Goal: Information Seeking & Learning: Check status

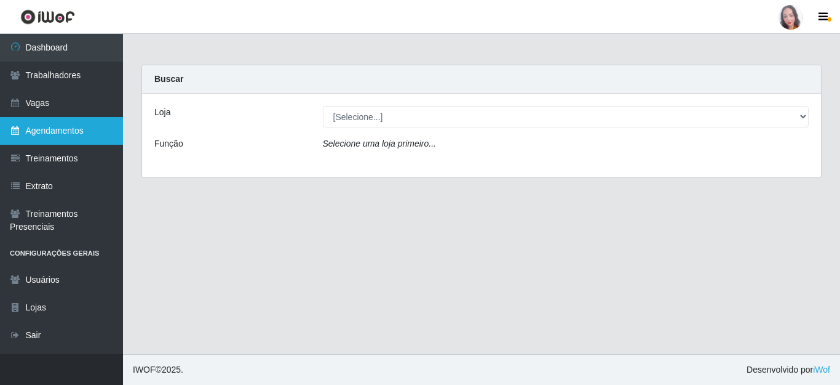
click at [86, 132] on link "Agendamentos" at bounding box center [61, 131] width 123 height 28
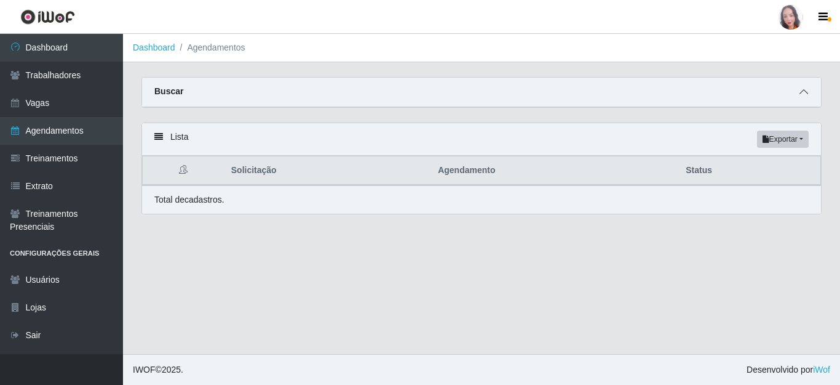
click at [808, 93] on span at bounding box center [804, 92] width 15 height 14
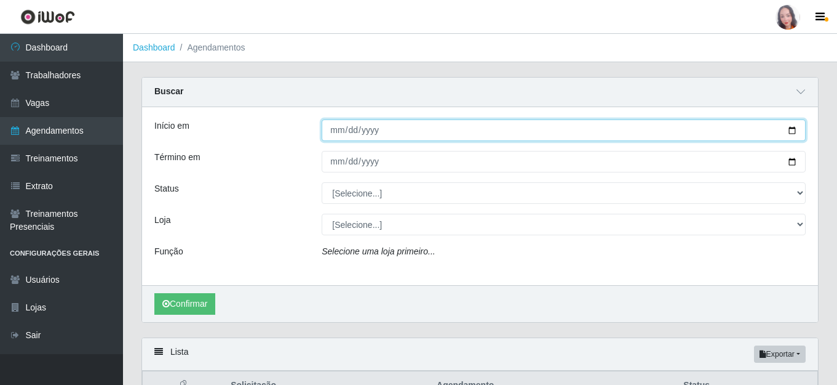
drag, startPoint x: 341, startPoint y: 136, endPoint x: 332, endPoint y: 131, distance: 11.0
click at [337, 134] on input "Início em" at bounding box center [564, 130] width 484 height 22
type input "[DATE]"
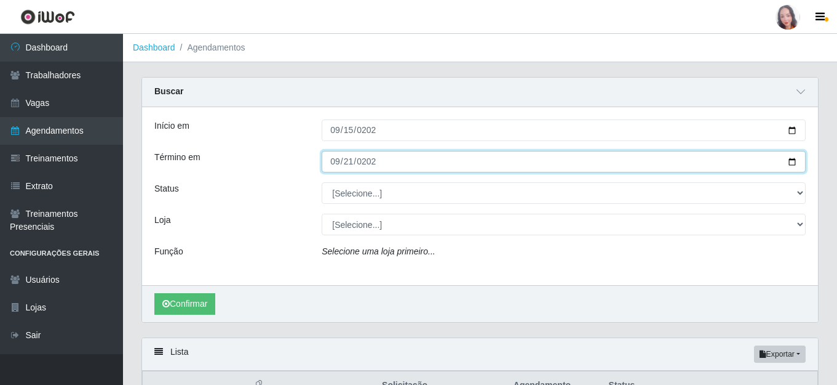
type input "[DATE]"
click at [154, 293] on button "Confirmar" at bounding box center [184, 304] width 61 height 22
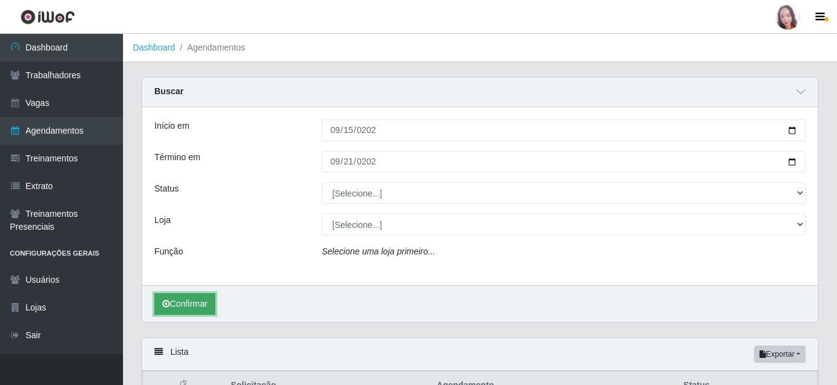
click at [191, 306] on button "Confirmar" at bounding box center [184, 304] width 61 height 22
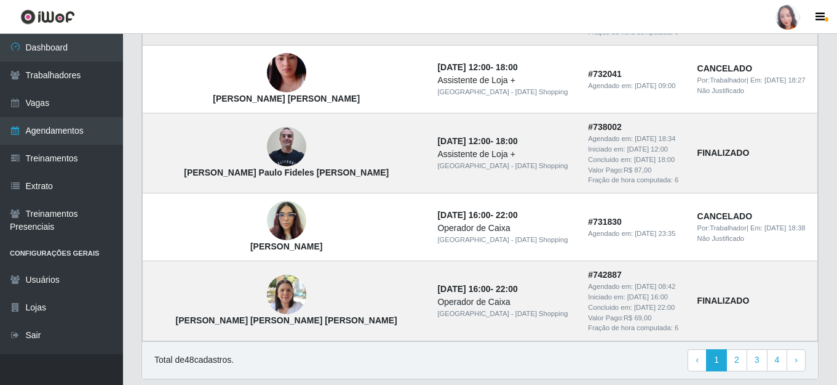
scroll to position [1238, 0]
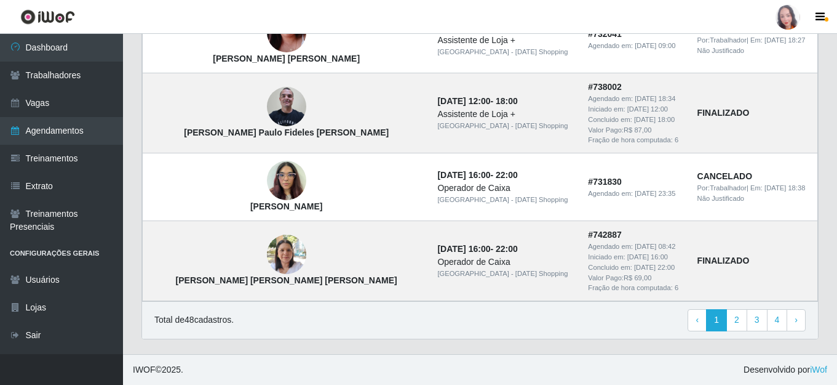
click at [593, 369] on footer "IWOF © 2025 . Desenvolvido por iWof" at bounding box center [480, 369] width 714 height 31
click at [741, 323] on link "2" at bounding box center [737, 320] width 21 height 22
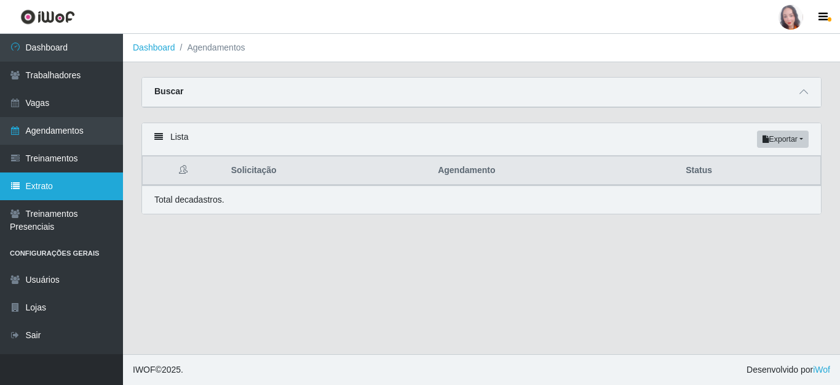
click at [70, 190] on link "Extrato" at bounding box center [61, 186] width 123 height 28
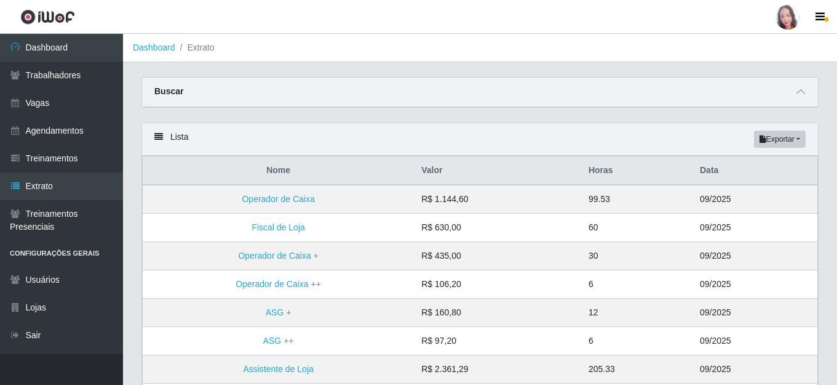
click at [204, 97] on div "Buscar" at bounding box center [480, 93] width 676 height 30
click at [799, 96] on icon at bounding box center [801, 91] width 9 height 9
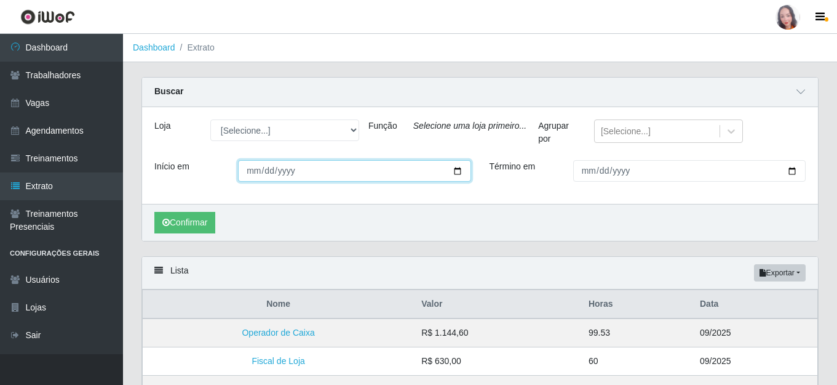
click at [241, 172] on input "Início em" at bounding box center [354, 171] width 233 height 22
type input "[DATE]"
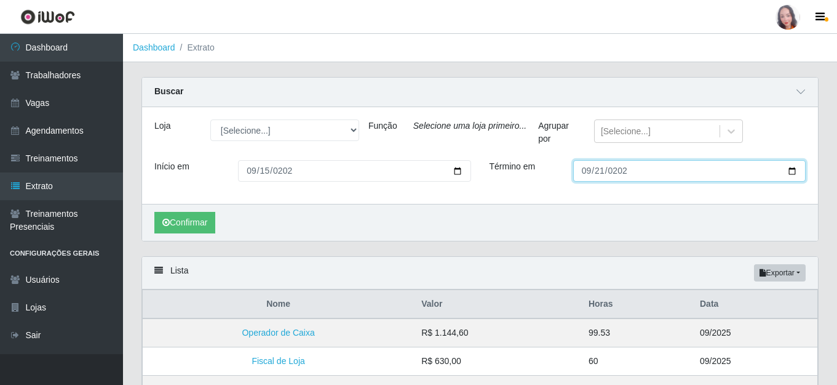
type input "[DATE]"
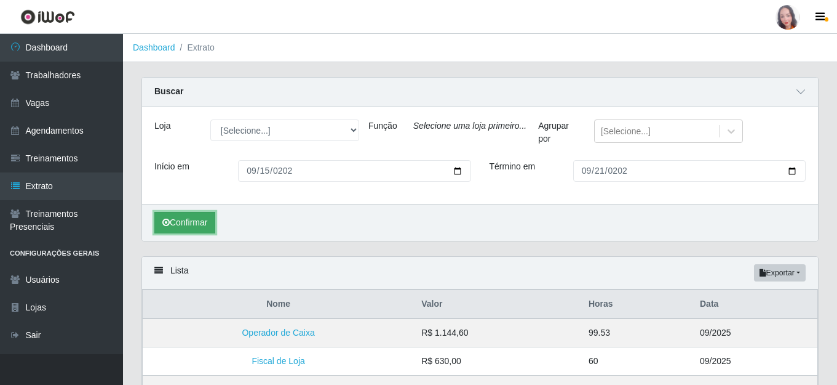
click at [168, 228] on button "Confirmar" at bounding box center [184, 223] width 61 height 22
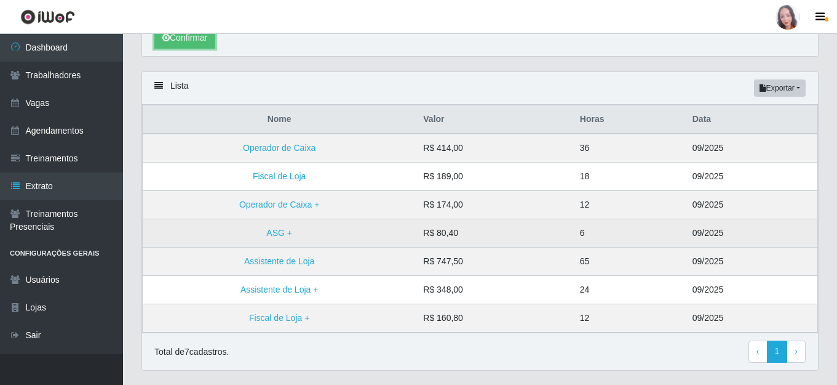
scroll to position [217, 0]
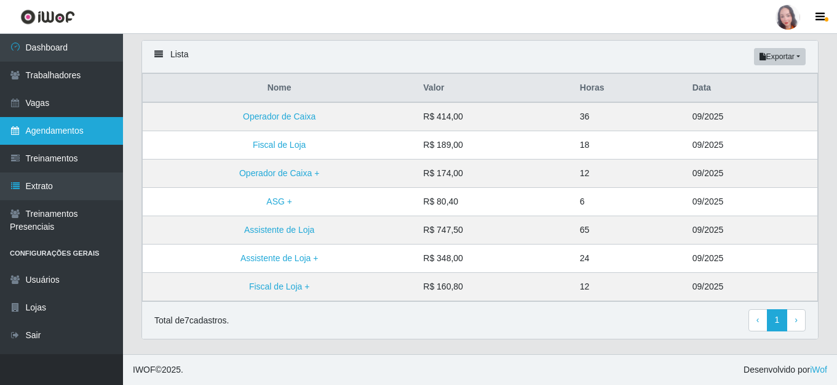
click at [55, 136] on link "Agendamentos" at bounding box center [61, 131] width 123 height 28
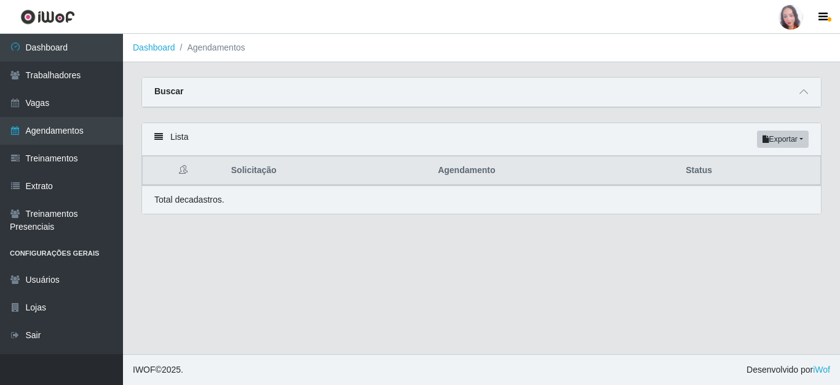
click at [174, 89] on strong "Buscar" at bounding box center [168, 91] width 29 height 10
click at [803, 90] on icon at bounding box center [804, 91] width 9 height 9
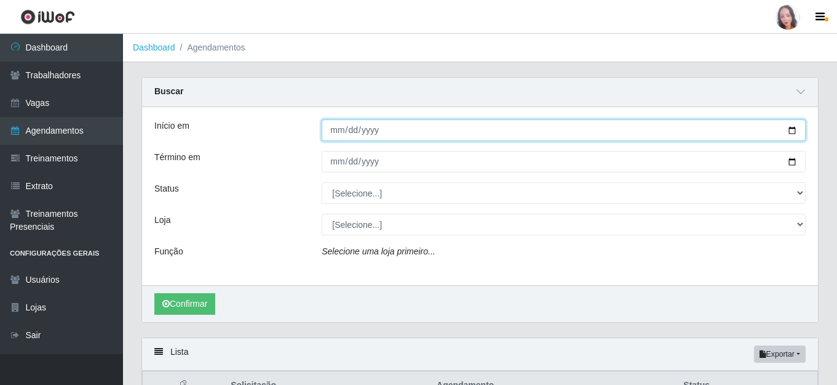
click at [331, 132] on input "Início em" at bounding box center [564, 130] width 484 height 22
type input "[DATE]"
click at [154, 293] on button "Confirmar" at bounding box center [184, 304] width 61 height 22
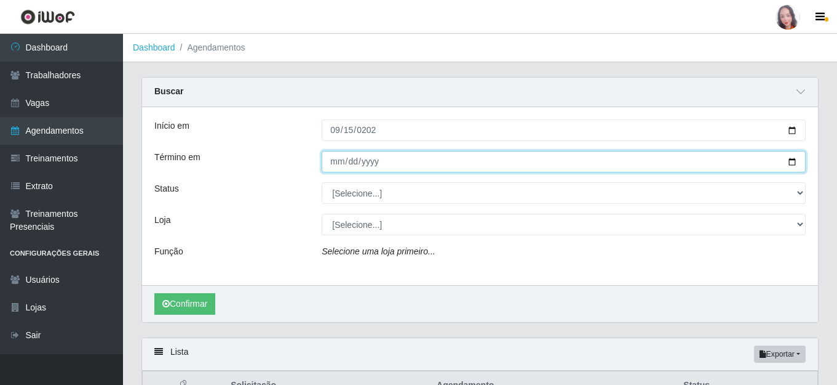
click at [330, 161] on input "Término em" at bounding box center [564, 162] width 484 height 22
type input "[DATE]"
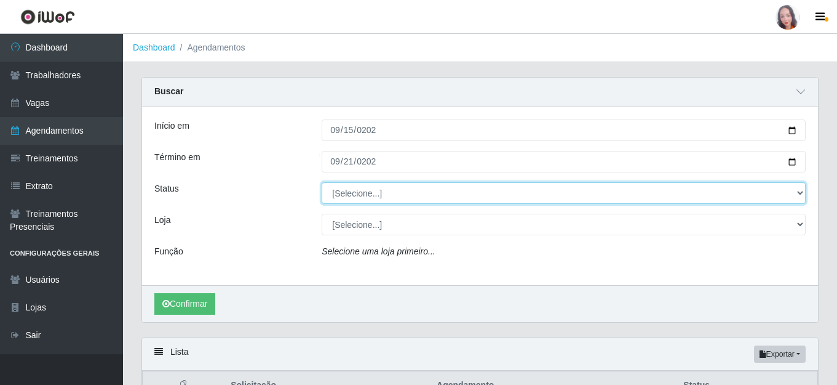
click at [386, 197] on select "[Selecione...] AGENDADO AGUARDANDO LIBERAR EM ANDAMENTO EM REVISÃO FINALIZADO C…" at bounding box center [564, 193] width 484 height 22
select select "FINALIZADO"
click at [322, 183] on select "[Selecione...] AGENDADO AGUARDANDO LIBERAR EM ANDAMENTO EM REVISÃO FINALIZADO C…" at bounding box center [564, 193] width 484 height 22
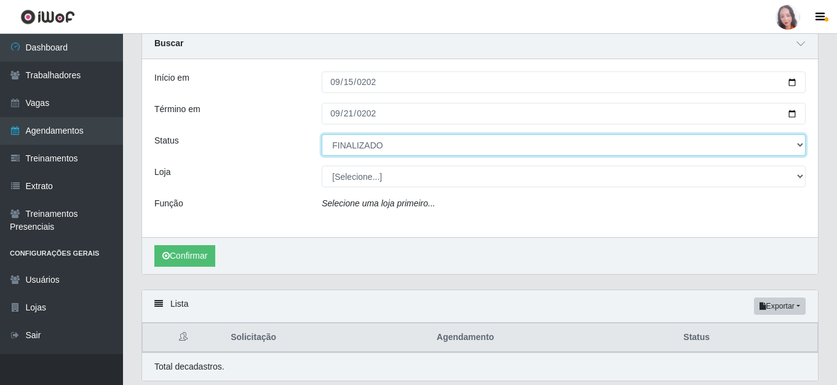
scroll to position [90, 0]
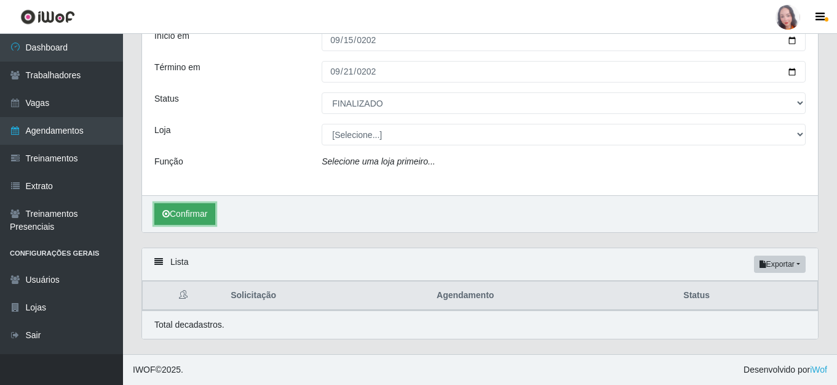
click at [171, 214] on button "Confirmar" at bounding box center [184, 214] width 61 height 22
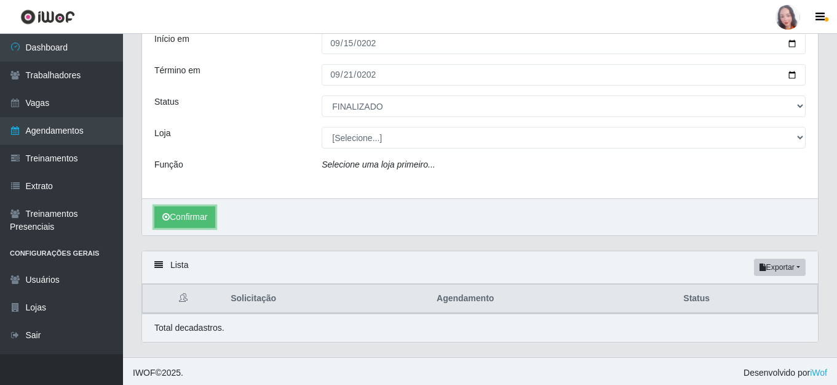
scroll to position [90, 0]
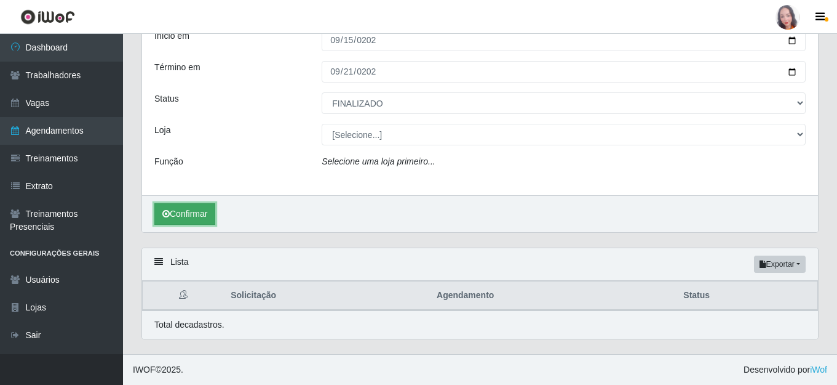
click at [194, 212] on button "Confirmar" at bounding box center [184, 214] width 61 height 22
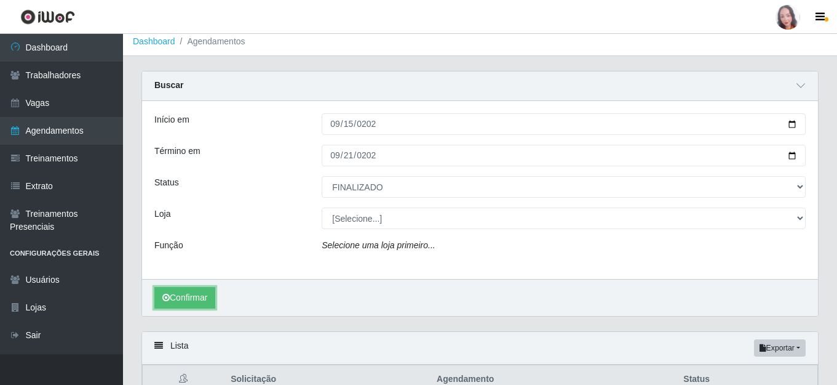
scroll to position [0, 0]
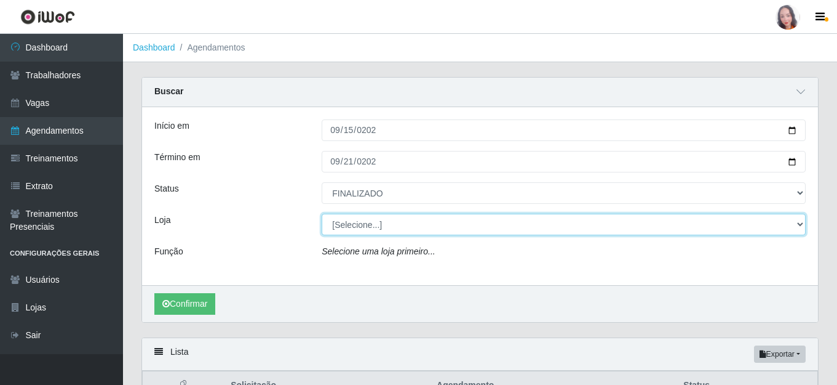
click at [364, 226] on select "[Selecione...] Rio Center - Natal Shopping" at bounding box center [564, 224] width 484 height 22
select select "471"
click at [322, 214] on select "[Selecione...] Rio Center - Natal Shopping" at bounding box center [564, 224] width 484 height 22
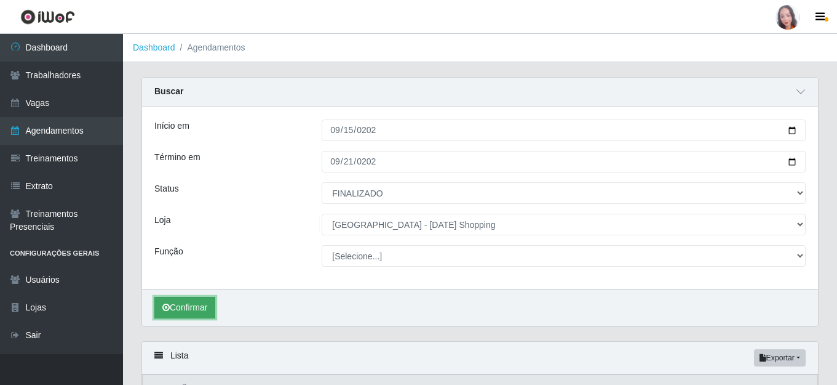
click at [203, 306] on button "Confirmar" at bounding box center [184, 308] width 61 height 22
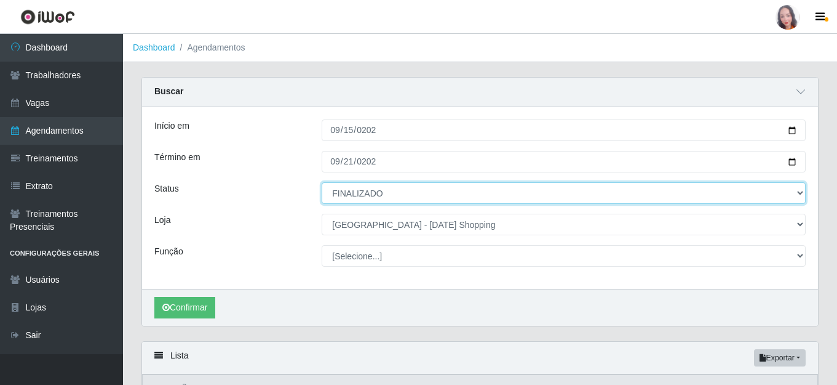
click at [388, 193] on select "[Selecione...] AGENDADO AGUARDANDO LIBERAR EM ANDAMENTO EM REVISÃO FINALIZADO C…" at bounding box center [564, 193] width 484 height 22
select select "[Selecione...]"
click at [322, 183] on select "[Selecione...] AGENDADO AGUARDANDO LIBERAR EM ANDAMENTO EM REVISÃO FINALIZADO C…" at bounding box center [564, 193] width 484 height 22
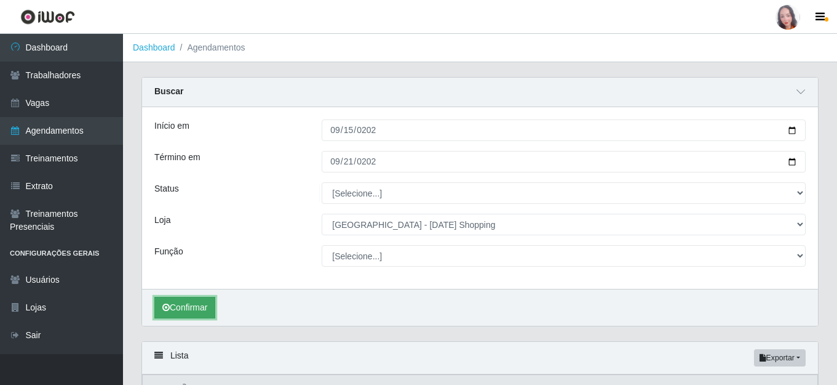
click at [198, 312] on button "Confirmar" at bounding box center [184, 308] width 61 height 22
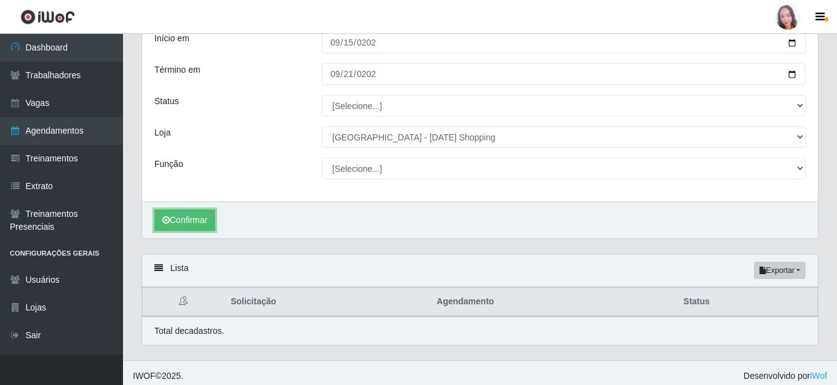
scroll to position [94, 0]
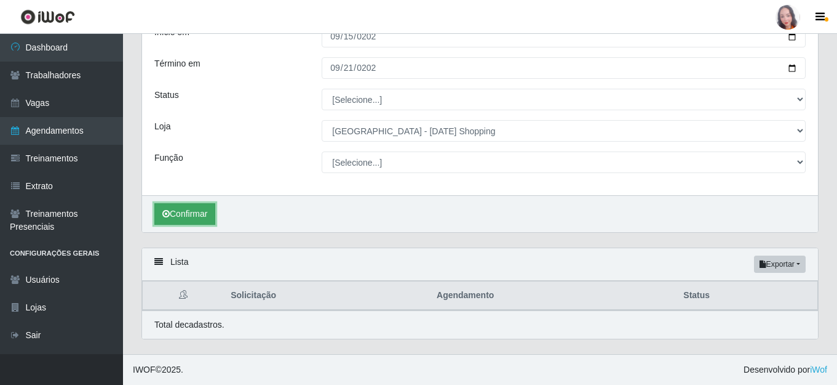
click at [180, 216] on button "Confirmar" at bounding box center [184, 214] width 61 height 22
click at [181, 216] on button "Confirmar" at bounding box center [184, 214] width 61 height 22
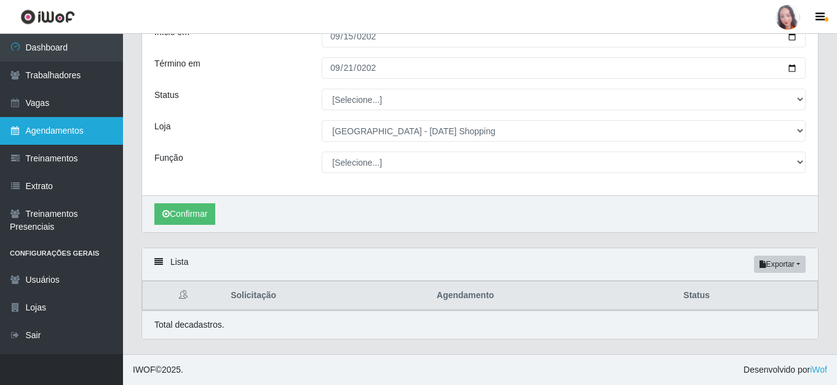
click at [74, 133] on link "Agendamentos" at bounding box center [61, 131] width 123 height 28
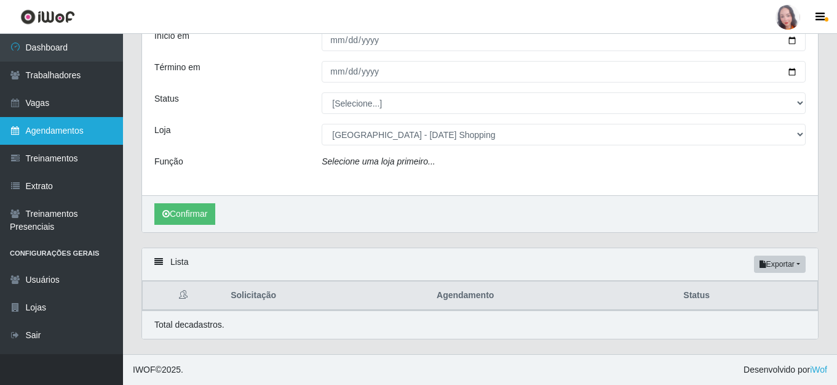
select select "[Selecione...]"
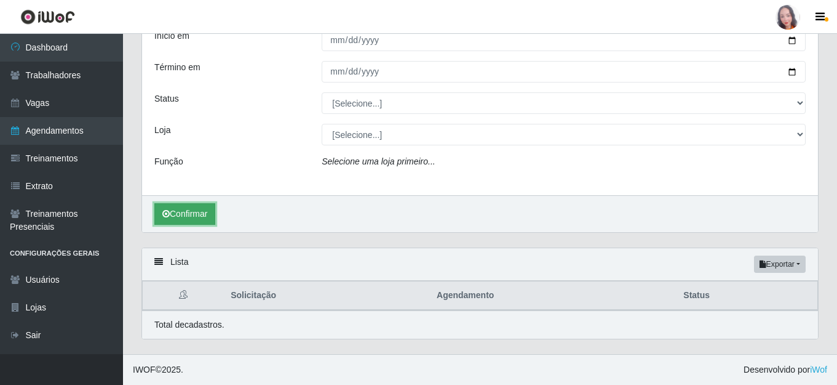
click at [190, 216] on button "Confirmar" at bounding box center [184, 214] width 61 height 22
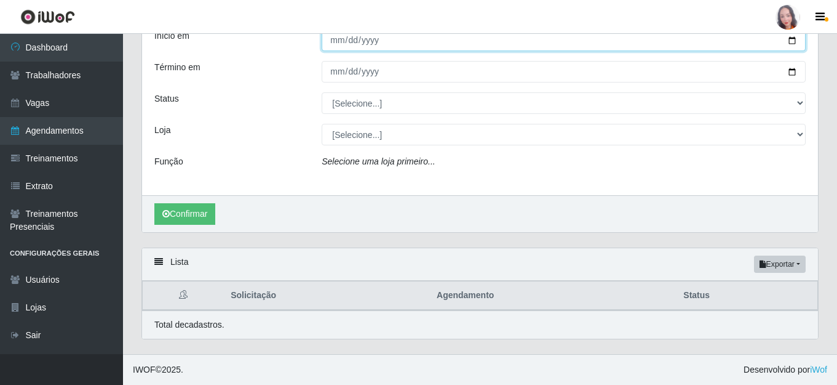
click at [342, 36] on input "Início em" at bounding box center [564, 41] width 484 height 22
type input "[DATE]"
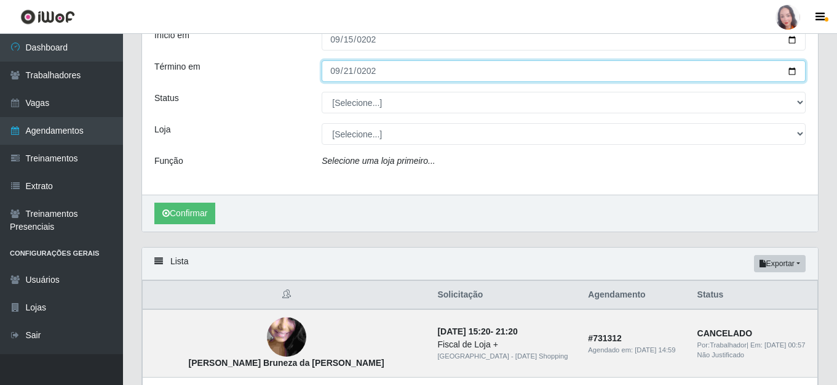
type input "[DATE]"
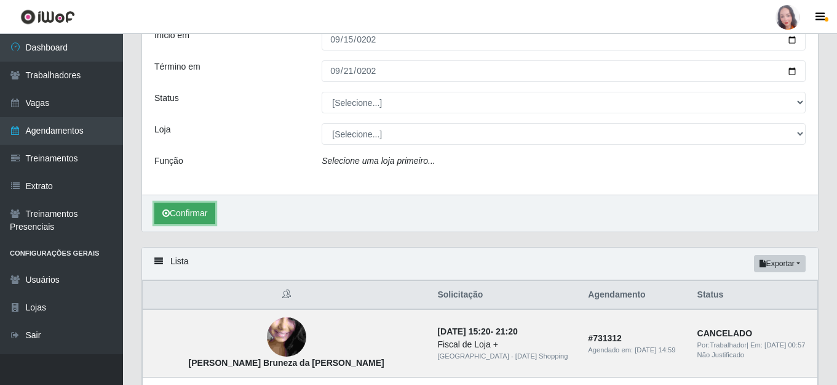
click at [207, 213] on button "Confirmar" at bounding box center [184, 213] width 61 height 22
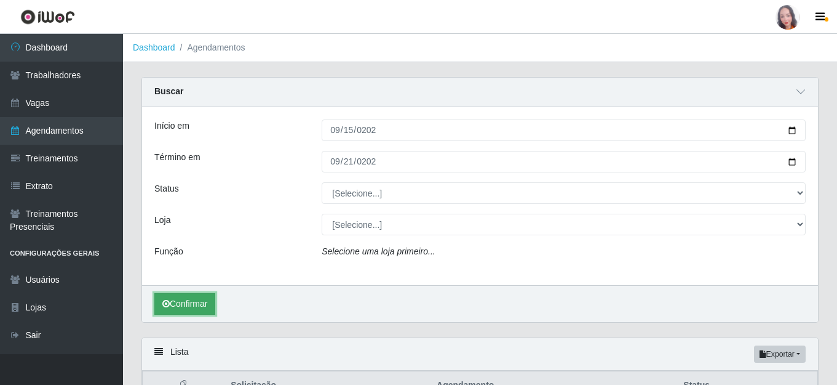
click at [198, 308] on button "Confirmar" at bounding box center [184, 304] width 61 height 22
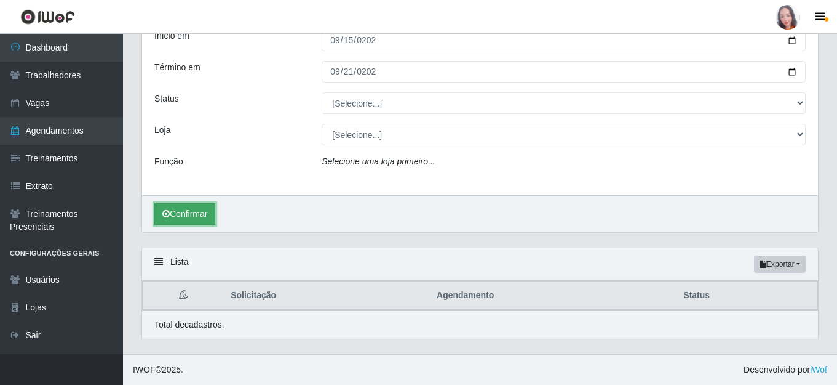
click at [186, 215] on button "Confirmar" at bounding box center [184, 214] width 61 height 22
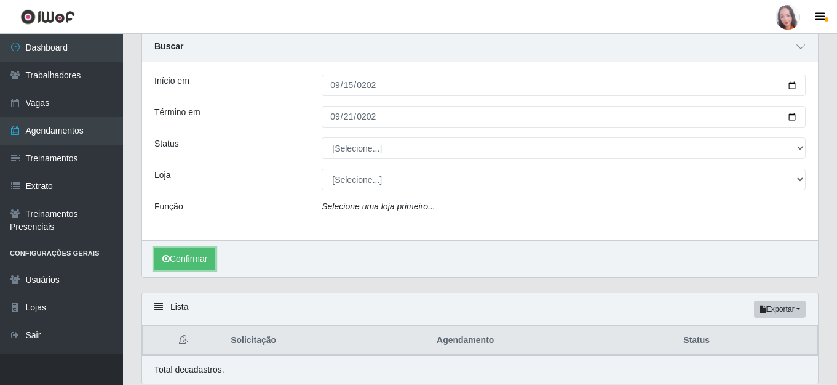
scroll to position [0, 0]
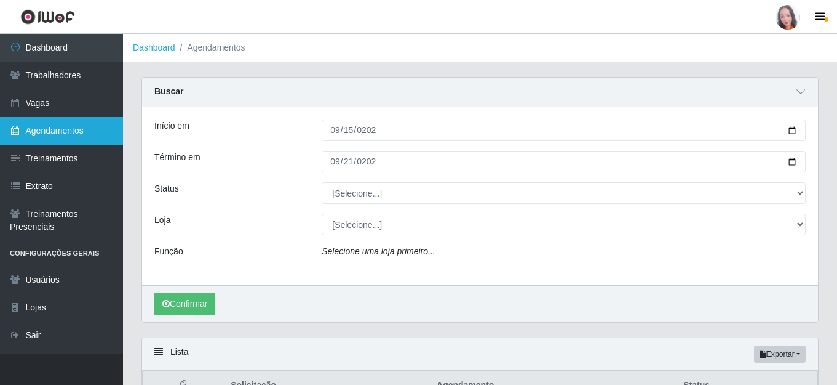
click at [47, 136] on link "Agendamentos" at bounding box center [61, 131] width 123 height 28
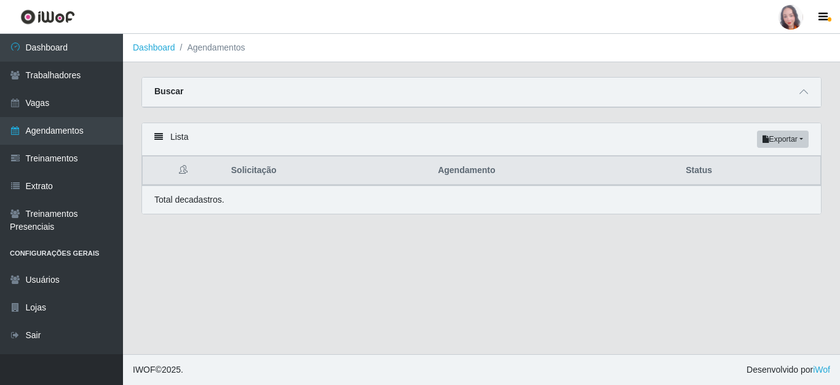
click at [180, 134] on div "Lista Exportar PDF Excel" at bounding box center [481, 139] width 679 height 33
click at [167, 80] on div "Buscar" at bounding box center [481, 93] width 679 height 30
click at [171, 94] on strong "Buscar" at bounding box center [168, 91] width 29 height 10
click at [802, 95] on icon at bounding box center [804, 91] width 9 height 9
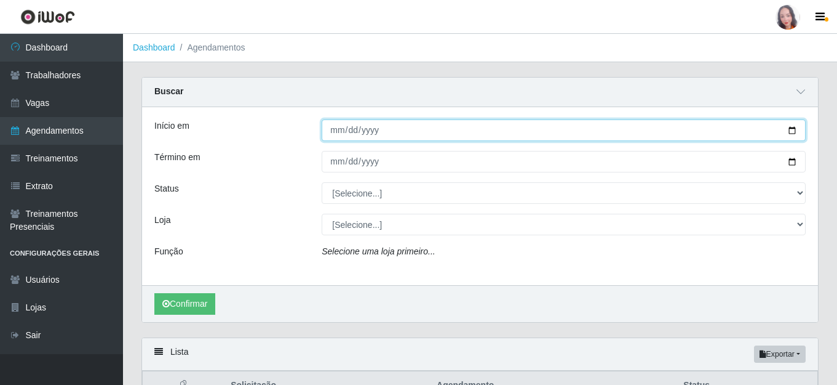
click at [343, 135] on input "Início em" at bounding box center [564, 130] width 484 height 22
type input "[DATE]"
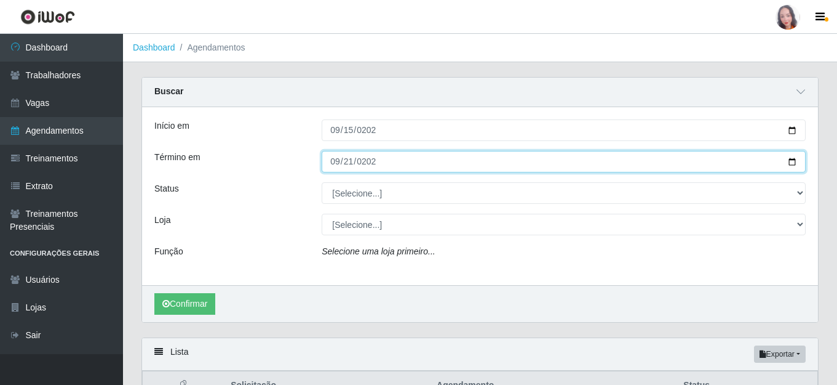
type input "[DATE]"
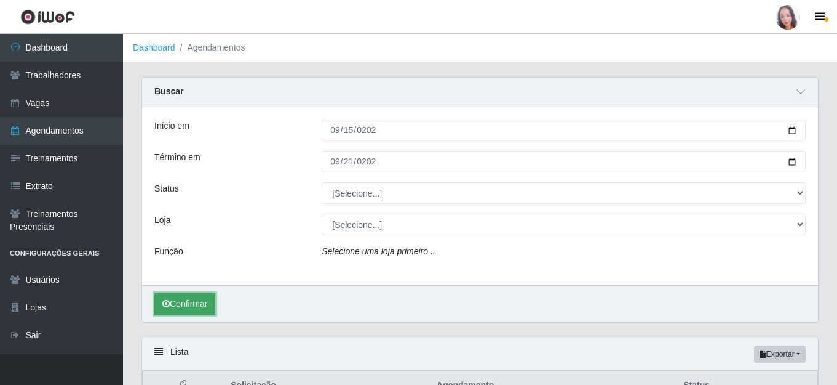
click at [177, 311] on button "Confirmar" at bounding box center [184, 304] width 61 height 22
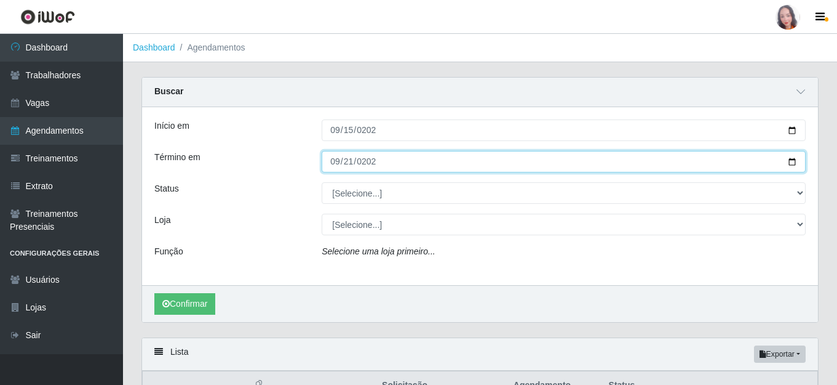
click at [356, 164] on input "[DATE]" at bounding box center [564, 162] width 484 height 22
click at [154, 293] on button "Confirmar" at bounding box center [184, 304] width 61 height 22
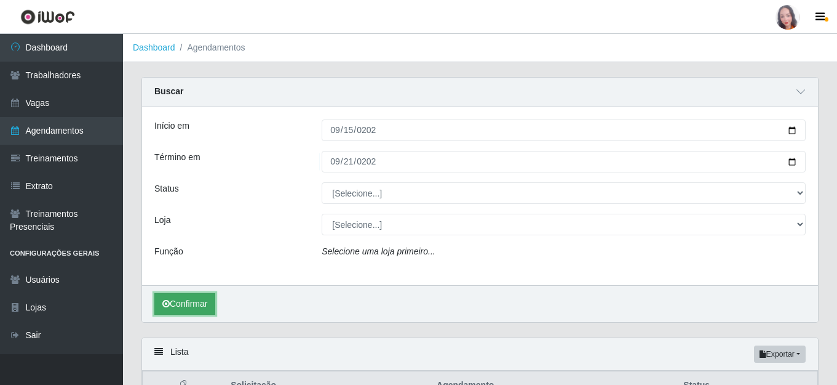
click at [201, 309] on button "Confirmar" at bounding box center [184, 304] width 61 height 22
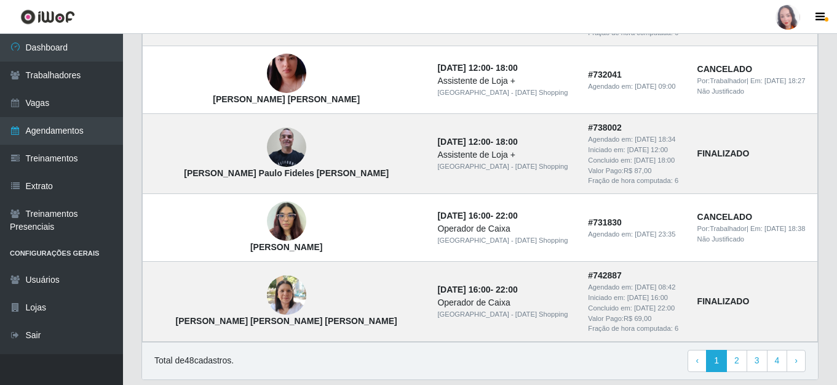
scroll to position [1238, 0]
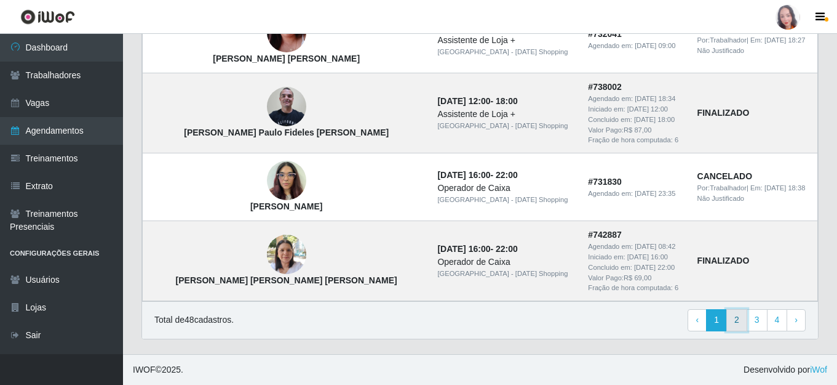
click at [732, 329] on link "2" at bounding box center [737, 320] width 21 height 22
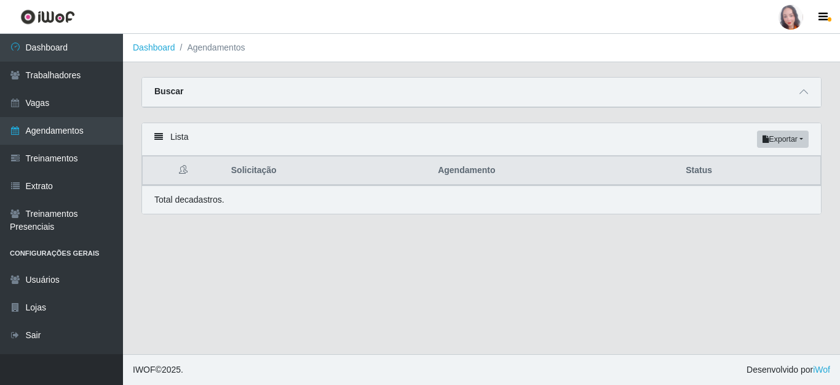
click at [556, 93] on div "Buscar" at bounding box center [481, 93] width 679 height 30
click at [805, 96] on icon at bounding box center [804, 91] width 9 height 9
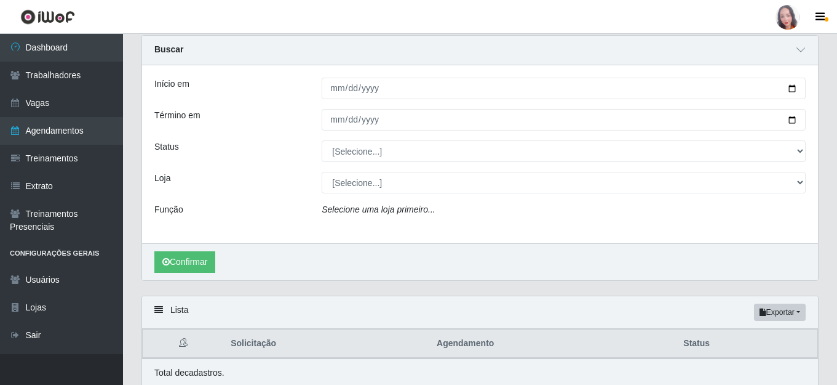
scroll to position [90, 0]
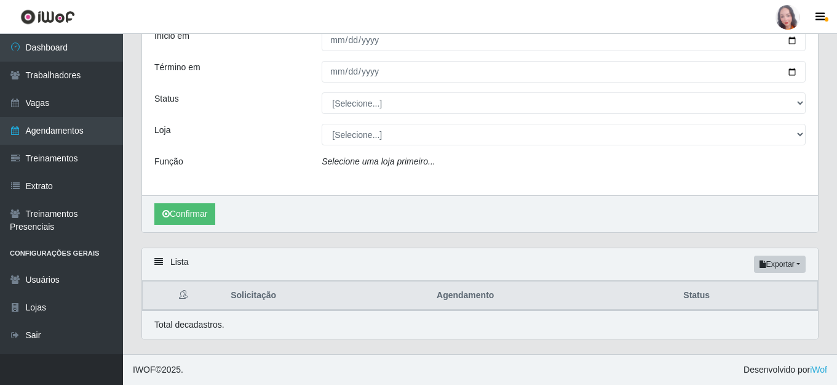
click at [270, 339] on div "Lista Exportar PDF Excel Solicitação Agendamento Status Total de cadastros." at bounding box center [480, 293] width 677 height 92
click at [173, 262] on div "Lista Exportar PDF Excel" at bounding box center [480, 264] width 676 height 33
click at [157, 263] on icon at bounding box center [158, 261] width 9 height 9
click at [163, 263] on div "Lista Exportar PDF Excel" at bounding box center [480, 264] width 676 height 33
click at [165, 262] on div "Lista Exportar PDF Excel" at bounding box center [480, 264] width 676 height 33
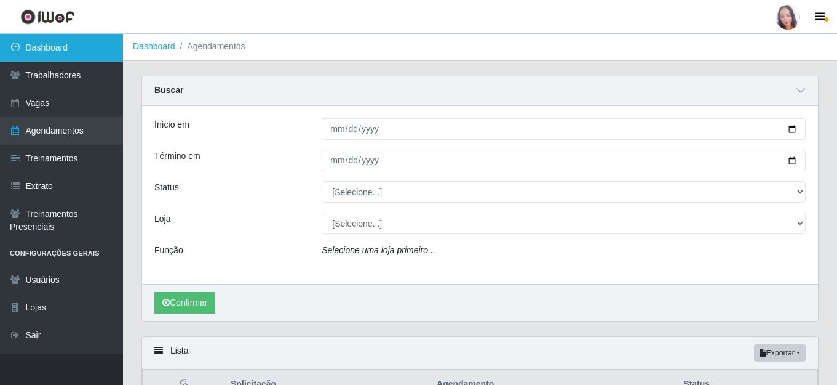
scroll to position [0, 0]
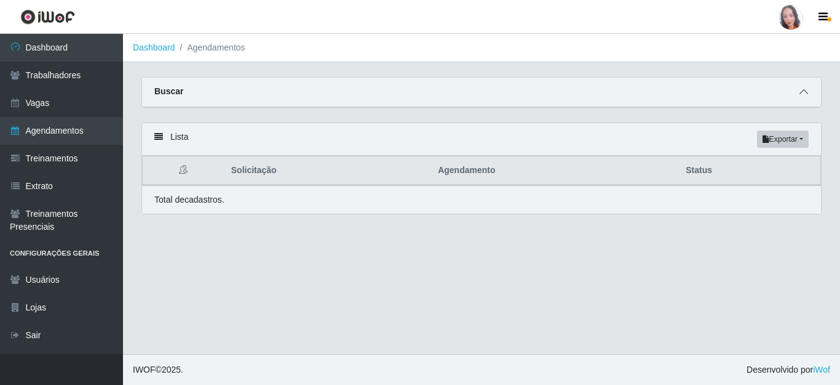
click at [803, 87] on span at bounding box center [804, 92] width 15 height 14
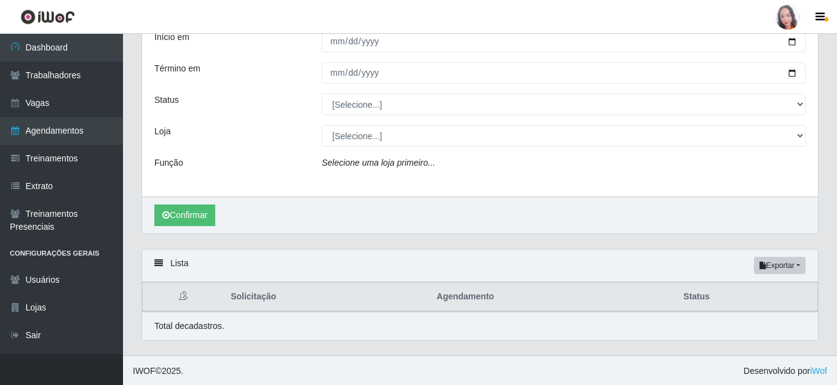
scroll to position [90, 0]
click at [196, 215] on button "Confirmar" at bounding box center [184, 214] width 61 height 22
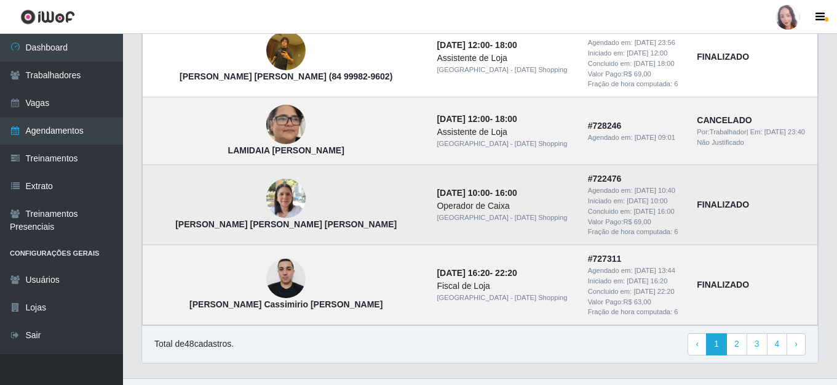
scroll to position [1262, 0]
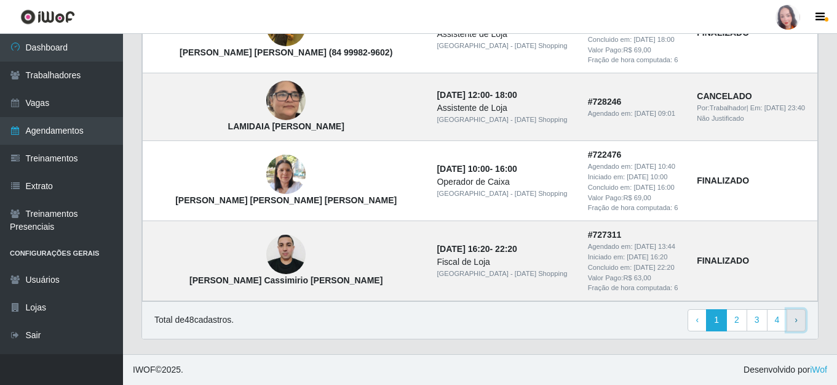
click at [799, 322] on link "› Next" at bounding box center [796, 320] width 19 height 22
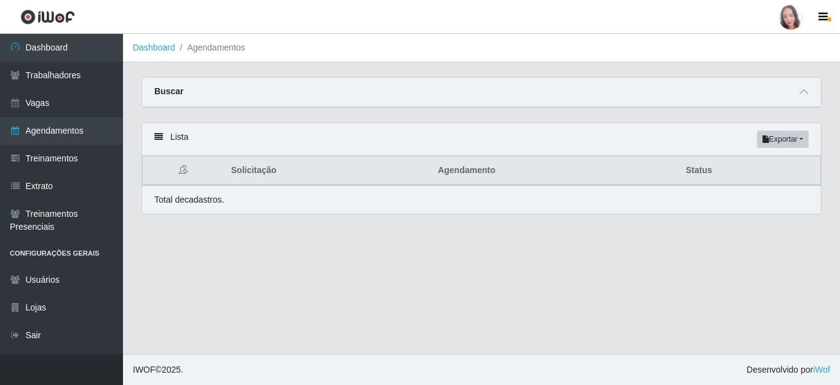
click at [220, 210] on div "Total de cadastros." at bounding box center [481, 199] width 679 height 28
click at [229, 100] on div "Buscar" at bounding box center [481, 93] width 679 height 30
click at [811, 89] on div "Buscar" at bounding box center [481, 93] width 679 height 30
click at [807, 90] on icon at bounding box center [804, 91] width 9 height 9
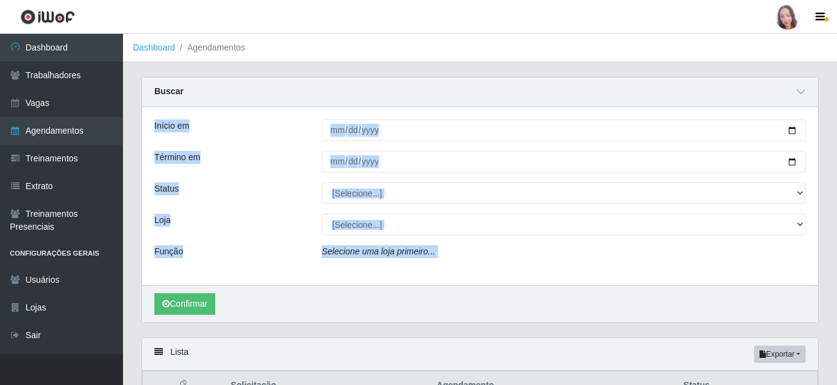
click at [283, 295] on div "Confirmar" at bounding box center [480, 303] width 676 height 37
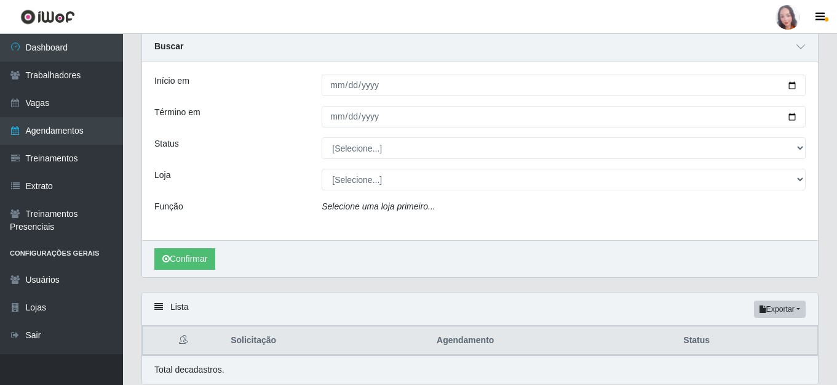
scroll to position [90, 0]
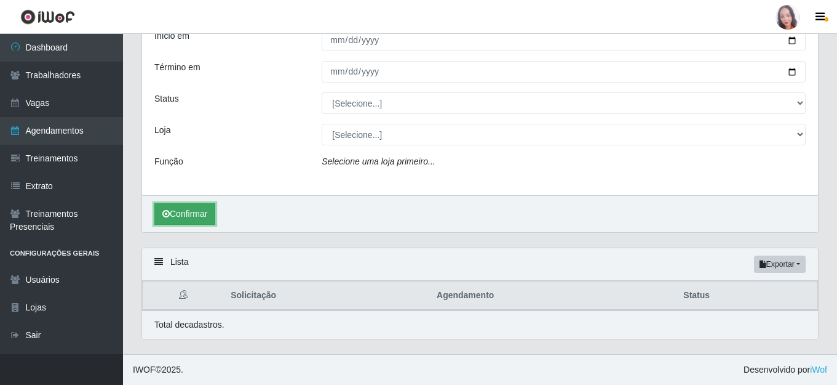
click at [180, 216] on button "Confirmar" at bounding box center [184, 214] width 61 height 22
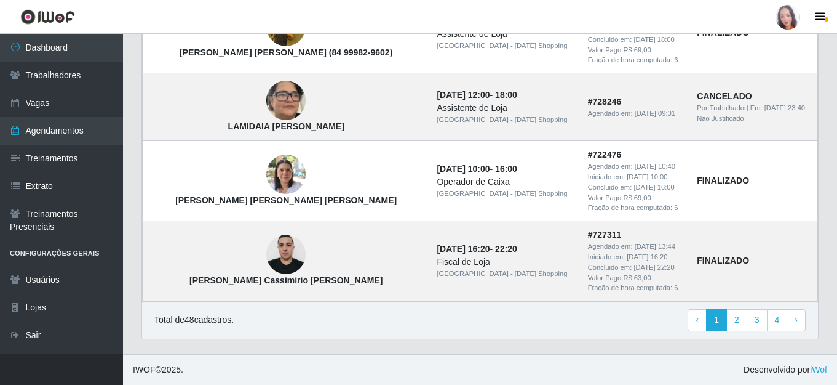
scroll to position [1262, 0]
click at [734, 321] on link "2" at bounding box center [737, 320] width 21 height 22
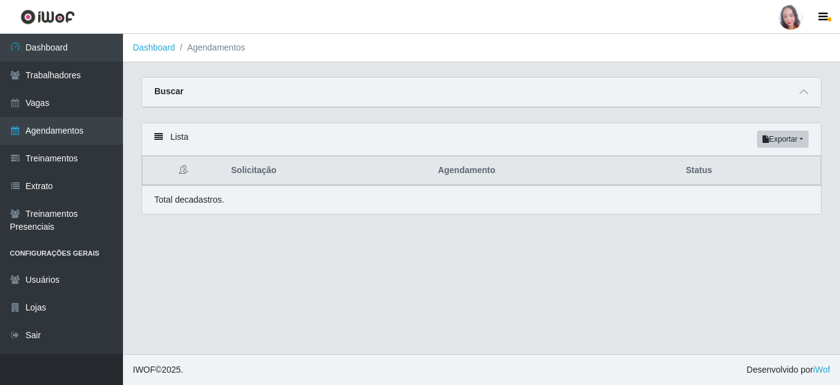
drag, startPoint x: 258, startPoint y: 206, endPoint x: 260, endPoint y: 199, distance: 7.5
click at [260, 200] on div "Total de cadastros." at bounding box center [481, 199] width 655 height 13
click at [256, 199] on div "Total de cadastros." at bounding box center [481, 199] width 655 height 13
drag, startPoint x: 256, startPoint y: 199, endPoint x: 245, endPoint y: 194, distance: 11.3
click at [250, 197] on div "Total de cadastros." at bounding box center [481, 199] width 655 height 13
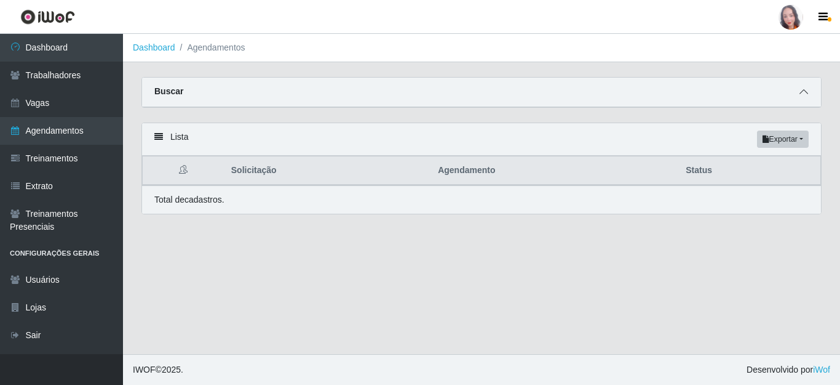
click at [811, 95] on div "Buscar" at bounding box center [481, 93] width 679 height 30
click at [798, 94] on span at bounding box center [804, 92] width 15 height 14
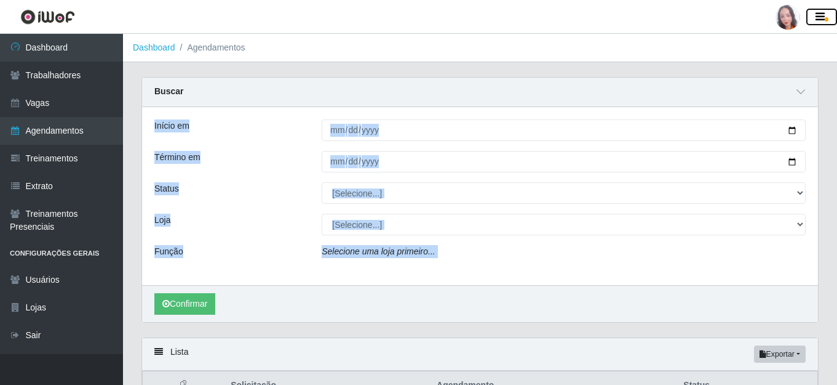
click at [823, 23] on button "button" at bounding box center [822, 17] width 31 height 17
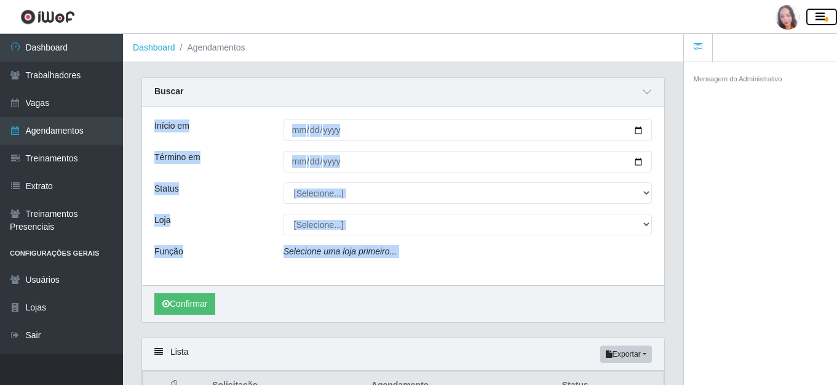
click at [818, 13] on icon "button" at bounding box center [820, 17] width 9 height 11
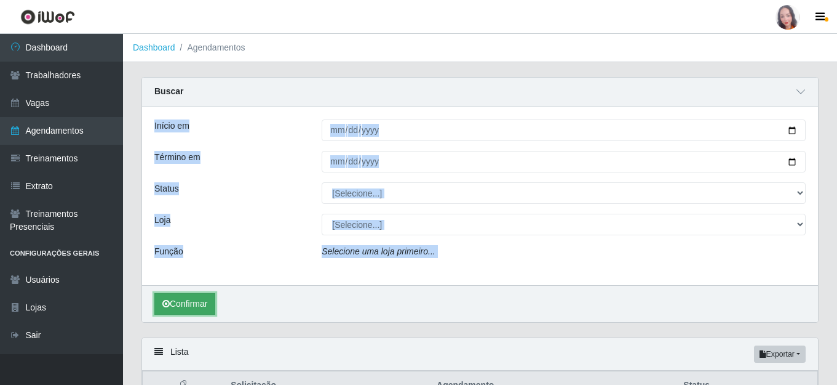
click at [193, 307] on button "Confirmar" at bounding box center [184, 304] width 61 height 22
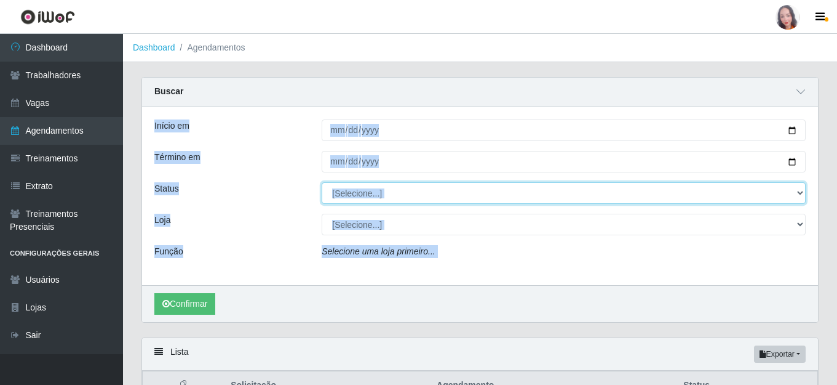
drag, startPoint x: 401, startPoint y: 195, endPoint x: 369, endPoint y: 186, distance: 33.7
click at [401, 195] on select "[Selecione...] AGENDADO AGUARDANDO LIBERAR EM ANDAMENTO EM REVISÃO FINALIZADO C…" at bounding box center [564, 193] width 484 height 22
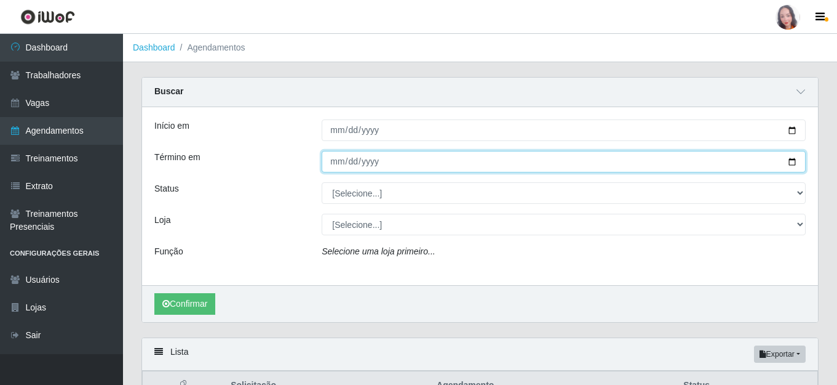
click at [346, 161] on input "[DATE]" at bounding box center [564, 162] width 484 height 22
click at [347, 159] on input "[DATE]" at bounding box center [564, 162] width 484 height 22
click at [337, 163] on input "[DATE]" at bounding box center [564, 162] width 484 height 22
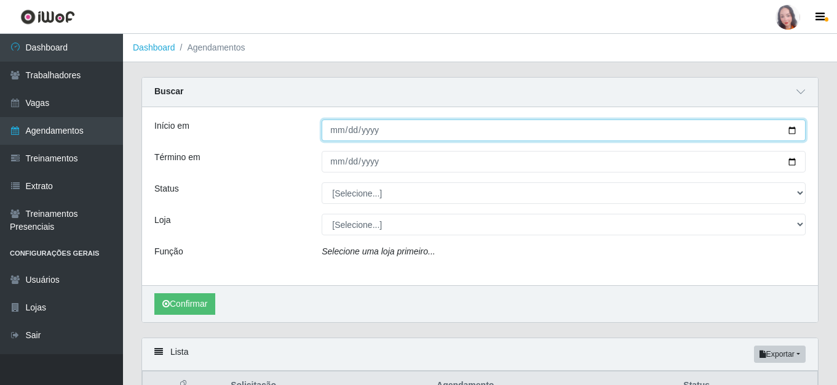
click at [339, 135] on input "[DATE]" at bounding box center [564, 130] width 484 height 22
type input "2025-09-16"
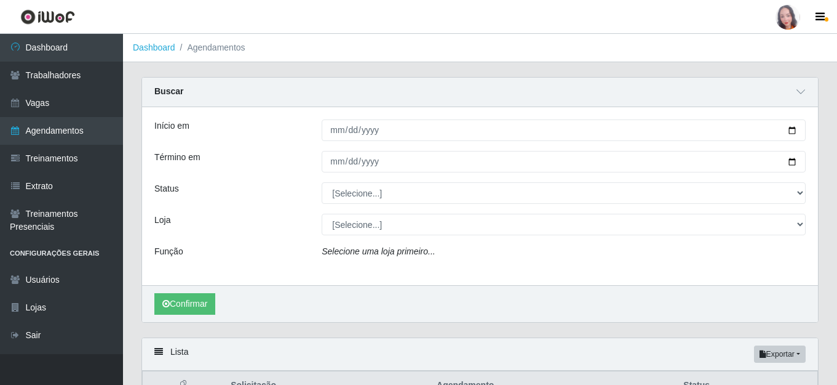
click at [329, 173] on div "Início em 2025-09-16 Término em 2025-09-21 Status [Selecione...] AGENDADO AGUAR…" at bounding box center [480, 196] width 676 height 178
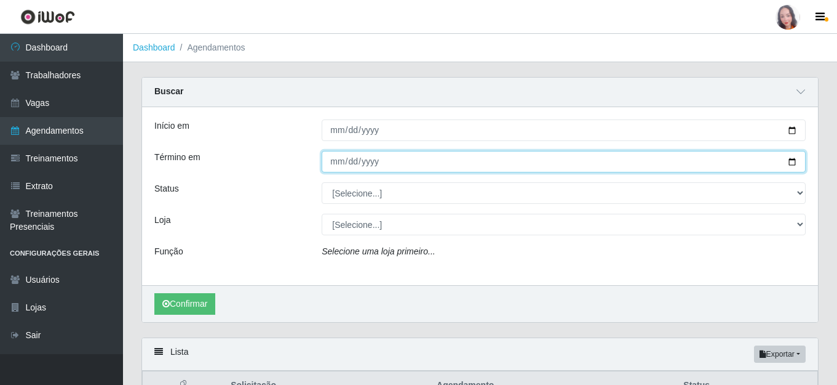
click at [335, 158] on input "[DATE]" at bounding box center [564, 162] width 484 height 22
type input "[DATE]"
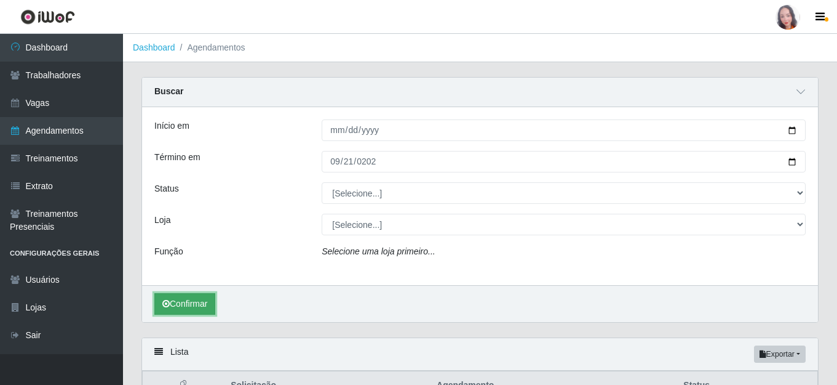
click at [198, 297] on button "Confirmar" at bounding box center [184, 304] width 61 height 22
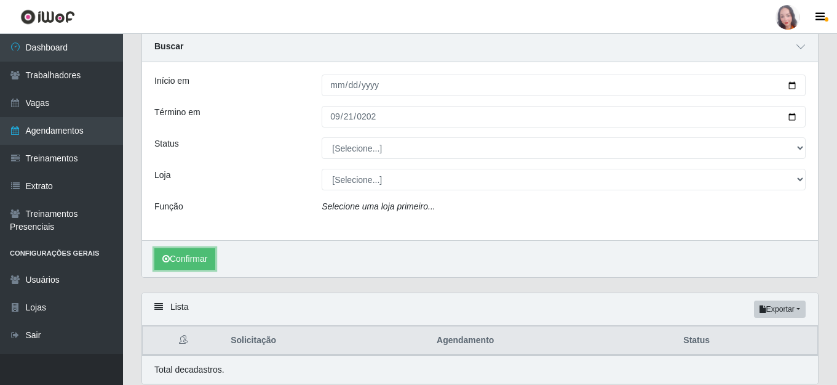
scroll to position [90, 0]
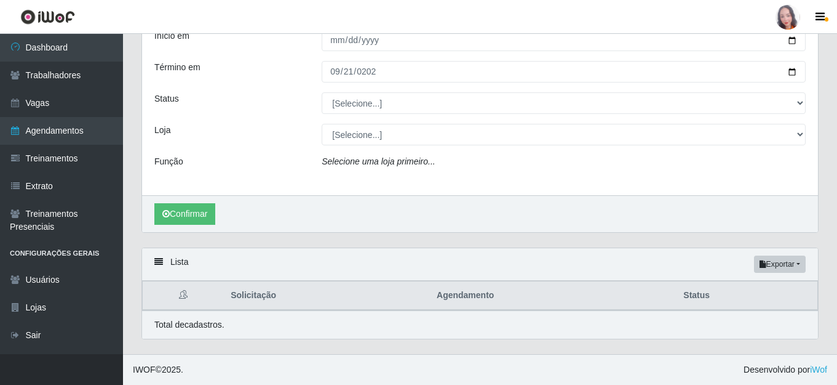
click at [259, 297] on th "Solicitação" at bounding box center [326, 295] width 206 height 29
click at [258, 296] on th "Solicitação" at bounding box center [326, 295] width 206 height 29
drag, startPoint x: 258, startPoint y: 296, endPoint x: 250, endPoint y: 293, distance: 8.6
click at [250, 293] on th "Solicitação" at bounding box center [326, 295] width 206 height 29
click at [246, 295] on th "Solicitação" at bounding box center [326, 295] width 206 height 29
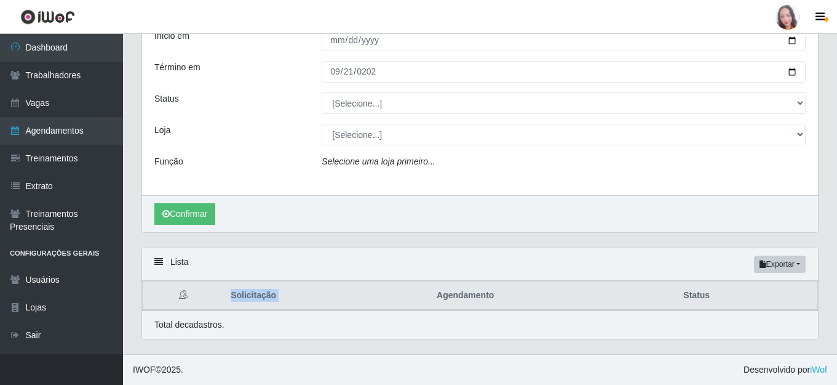
drag, startPoint x: 251, startPoint y: 295, endPoint x: 248, endPoint y: 289, distance: 6.9
click at [251, 293] on th "Solicitação" at bounding box center [326, 295] width 206 height 29
drag, startPoint x: 170, startPoint y: 224, endPoint x: 175, endPoint y: 217, distance: 9.2
click at [172, 220] on button "Confirmar" at bounding box center [184, 214] width 61 height 22
click at [177, 216] on button "Confirmar" at bounding box center [184, 214] width 61 height 22
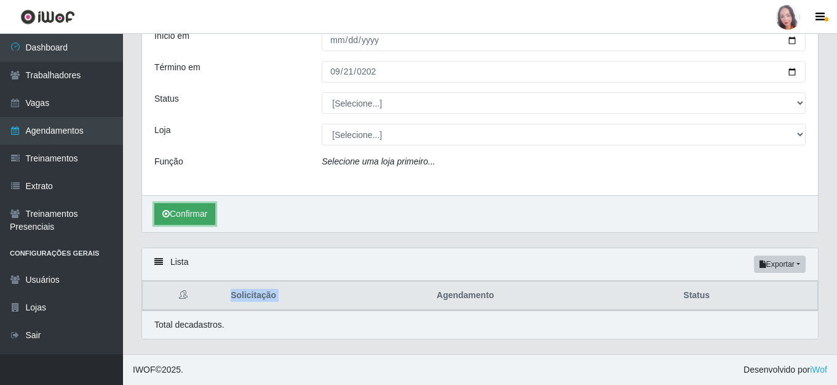
click at [177, 216] on button "Confirmar" at bounding box center [184, 214] width 61 height 22
click at [175, 216] on button "Confirmar" at bounding box center [184, 214] width 61 height 22
click at [178, 214] on button "Confirmar" at bounding box center [184, 214] width 61 height 22
click at [181, 213] on button "Confirmar" at bounding box center [184, 214] width 61 height 22
click at [183, 211] on button "Confirmar" at bounding box center [184, 214] width 61 height 22
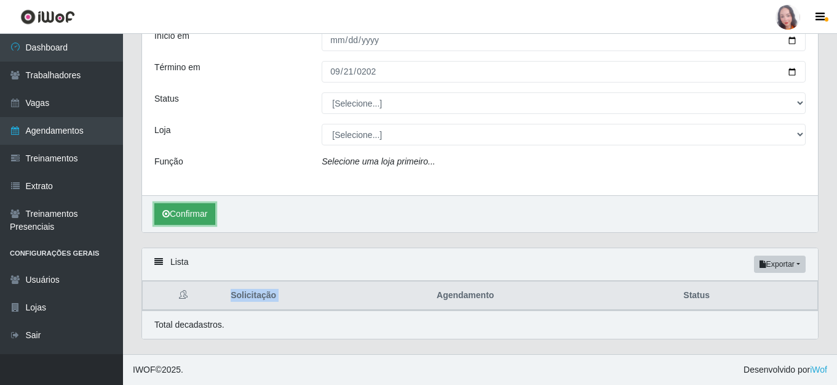
drag, startPoint x: 185, startPoint y: 211, endPoint x: 191, endPoint y: 209, distance: 6.6
click at [188, 209] on button "Confirmar" at bounding box center [184, 214] width 61 height 22
click at [194, 208] on button "Confirmar" at bounding box center [184, 214] width 61 height 22
click at [197, 206] on button "Confirmar" at bounding box center [184, 214] width 61 height 22
click at [198, 206] on button "Confirmar" at bounding box center [184, 214] width 61 height 22
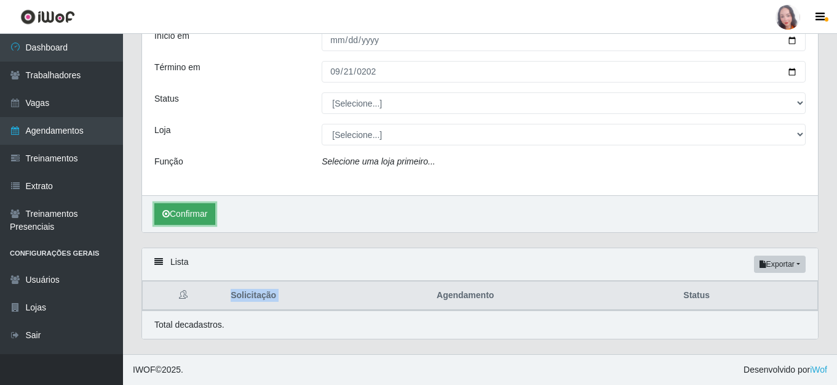
click at [198, 206] on button "Confirmar" at bounding box center [184, 214] width 61 height 22
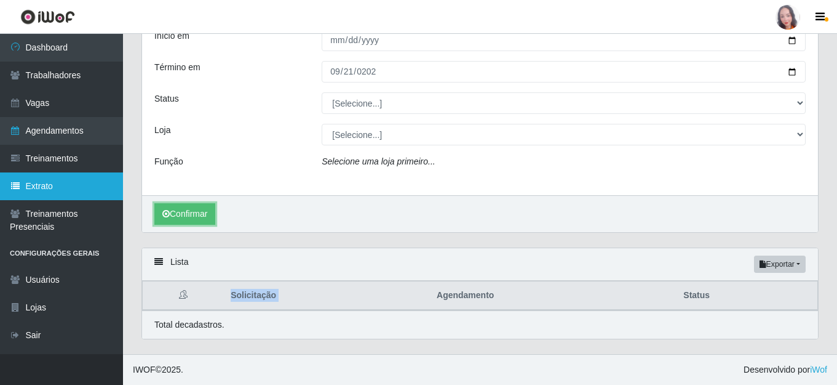
drag, startPoint x: 198, startPoint y: 206, endPoint x: 111, endPoint y: 189, distance: 89.0
click at [148, 192] on div "Início em 2025-09-16 Término em 2025-09-21 Status [Selecione...] AGENDADO AGUAR…" at bounding box center [480, 124] width 676 height 215
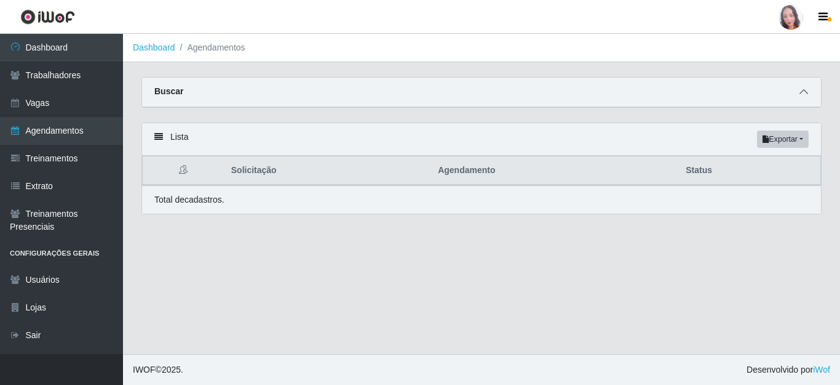
drag, startPoint x: 807, startPoint y: 93, endPoint x: 562, endPoint y: 140, distance: 248.7
click at [807, 94] on icon at bounding box center [804, 91] width 9 height 9
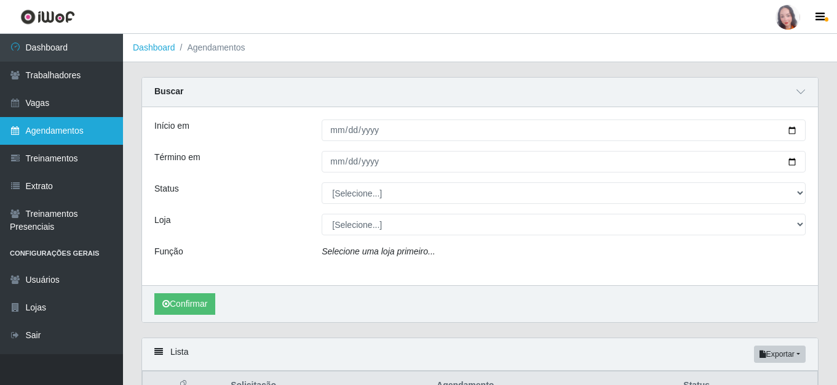
click at [34, 133] on link "Agendamentos" at bounding box center [61, 131] width 123 height 28
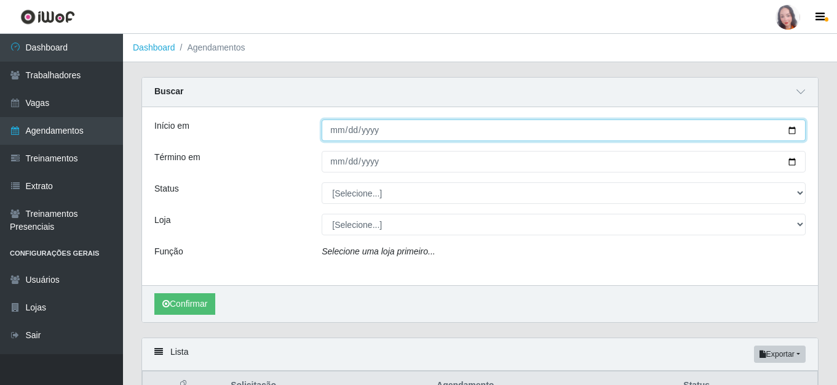
click at [325, 134] on input "Início em" at bounding box center [564, 130] width 484 height 22
type input "[DATE]"
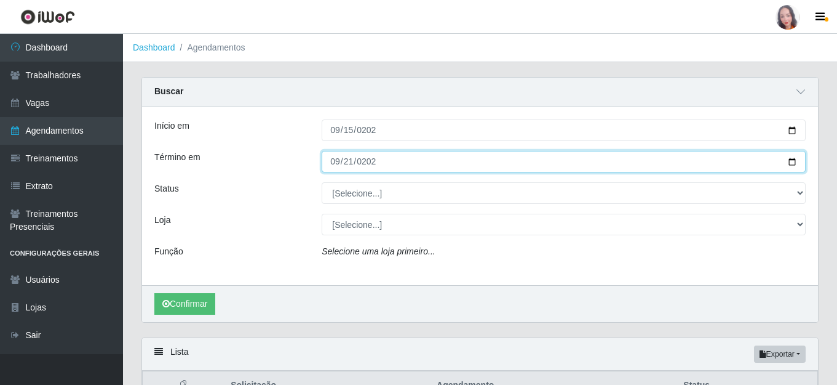
type input "[DATE]"
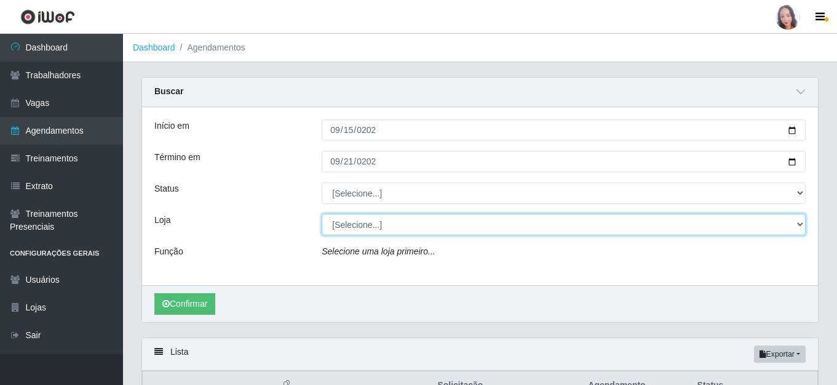
click at [366, 228] on select "[Selecione...] Rio Center - Natal Shopping" at bounding box center [564, 224] width 484 height 22
select select "471"
click at [322, 214] on select "[Selecione...] Rio Center - Natal Shopping" at bounding box center [564, 224] width 484 height 22
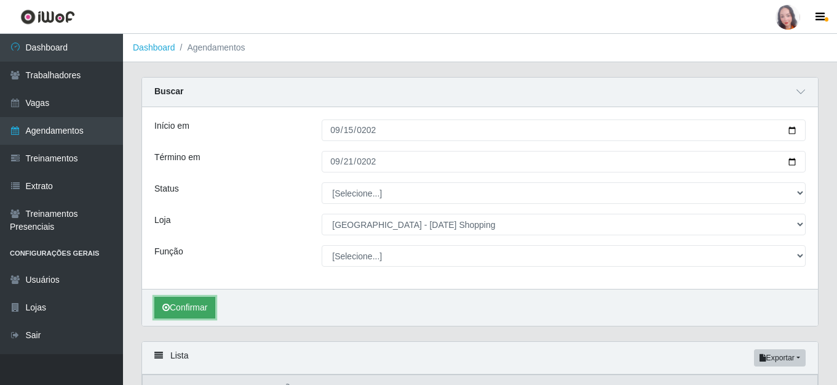
click at [199, 307] on button "Confirmar" at bounding box center [184, 308] width 61 height 22
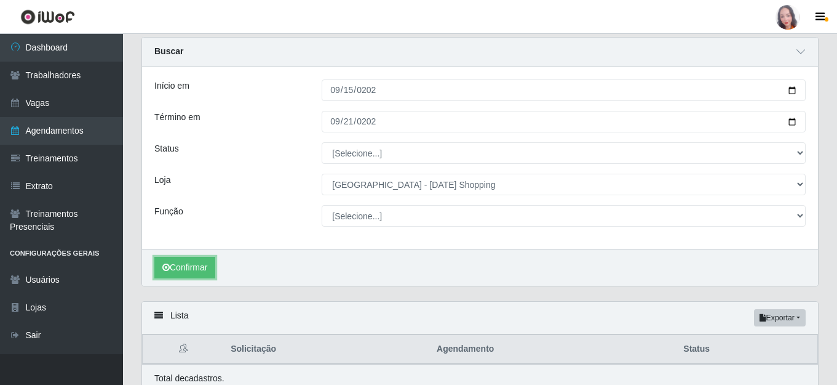
scroll to position [94, 0]
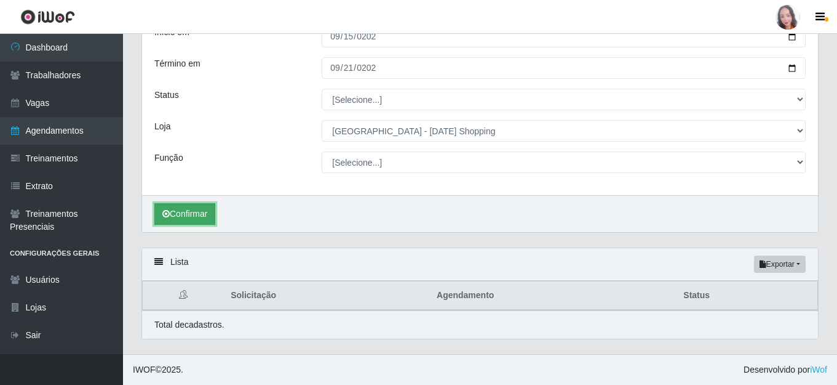
click at [180, 214] on button "Confirmar" at bounding box center [184, 214] width 61 height 22
click at [196, 217] on button "Confirmar" at bounding box center [184, 214] width 61 height 22
click at [495, 177] on div "Início em 2025-09-15 Término em 2025-09-21 Status [Selecione...] AGENDADO AGUAR…" at bounding box center [480, 104] width 676 height 181
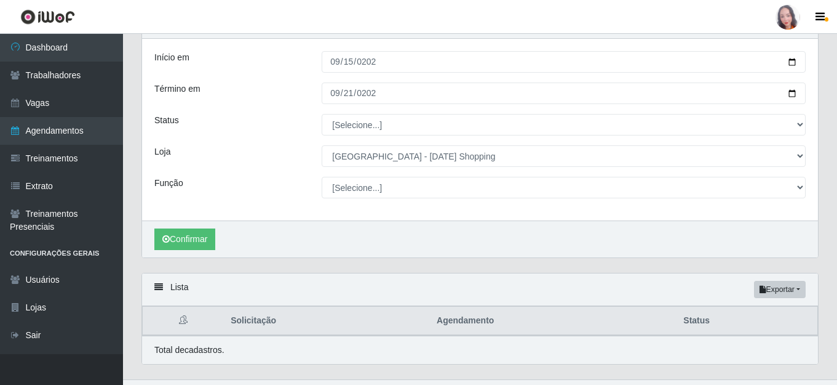
scroll to position [0, 0]
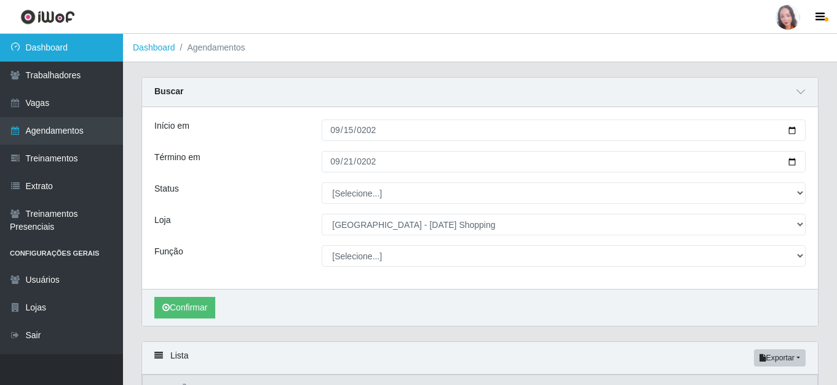
click at [52, 49] on link "Dashboard" at bounding box center [61, 48] width 123 height 28
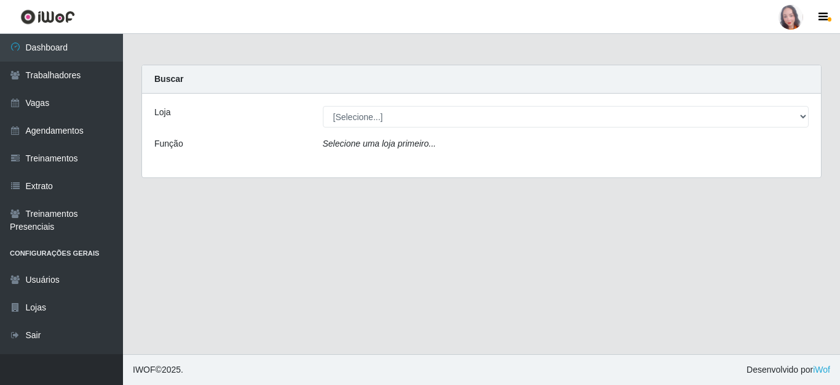
click at [39, 17] on img at bounding box center [47, 16] width 55 height 15
click at [45, 17] on img at bounding box center [47, 16] width 55 height 15
drag, startPoint x: 45, startPoint y: 17, endPoint x: 362, endPoint y: 26, distance: 317.6
click at [113, 18] on header "Perfil Alterar Senha Sair" at bounding box center [420, 17] width 840 height 34
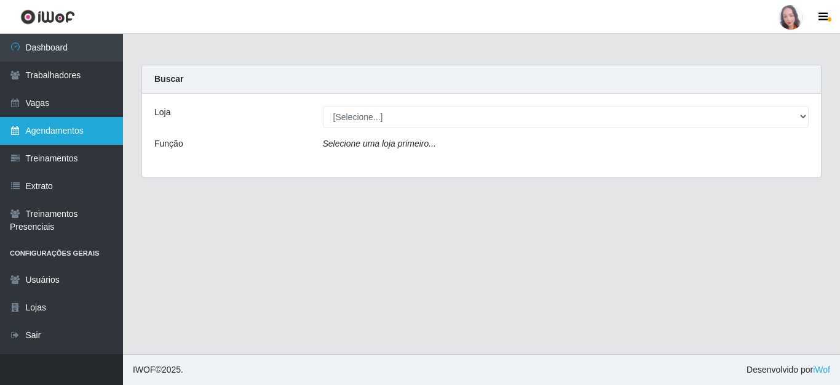
click at [83, 133] on link "Agendamentos" at bounding box center [61, 131] width 123 height 28
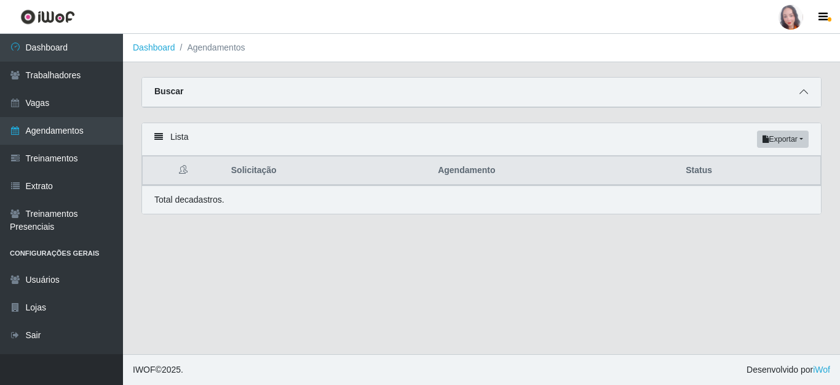
click at [797, 87] on div "Buscar" at bounding box center [481, 93] width 679 height 30
click at [803, 91] on icon at bounding box center [804, 91] width 9 height 9
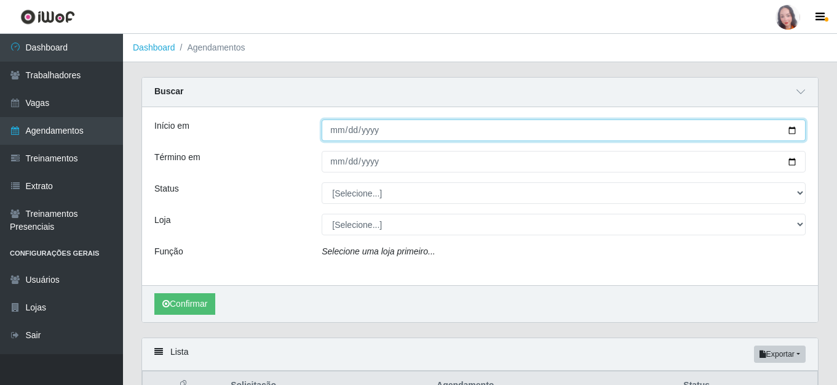
click at [332, 135] on input "Início em" at bounding box center [564, 130] width 484 height 22
type input "[DATE]"
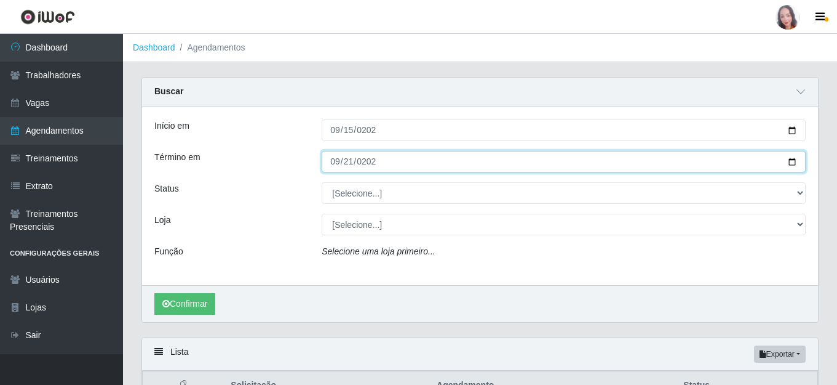
type input "[DATE]"
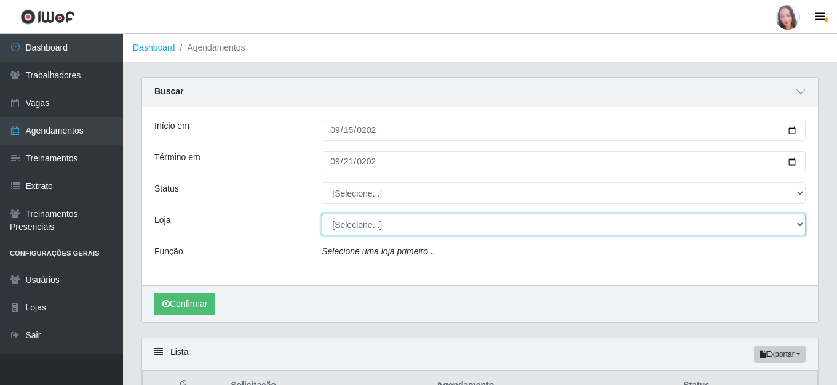
click at [383, 218] on select "[Selecione...] Rio Center - Natal Shopping" at bounding box center [564, 224] width 484 height 22
select select "471"
click at [322, 214] on select "[Selecione...] Rio Center - Natal Shopping" at bounding box center [564, 224] width 484 height 22
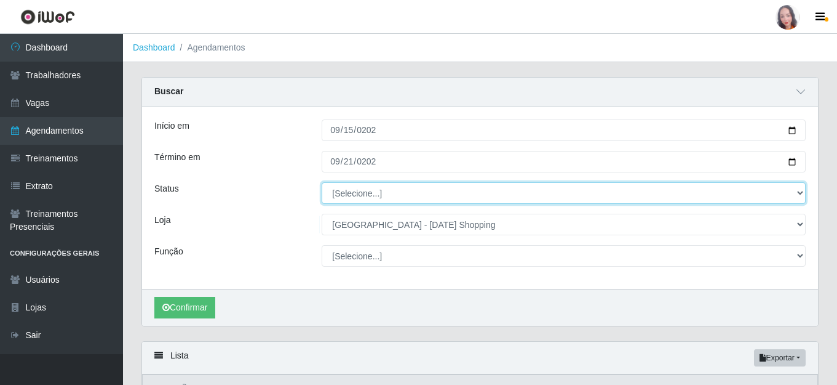
click at [382, 196] on select "[Selecione...] AGENDADO AGUARDANDO LIBERAR EM ANDAMENTO EM REVISÃO FINALIZADO C…" at bounding box center [564, 193] width 484 height 22
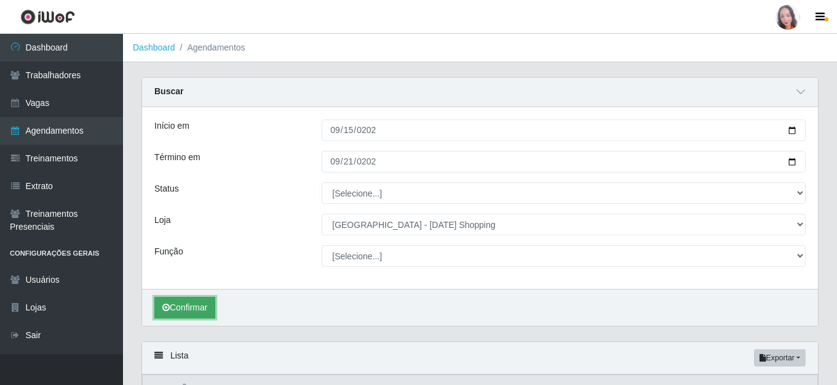
click at [196, 303] on button "Confirmar" at bounding box center [184, 308] width 61 height 22
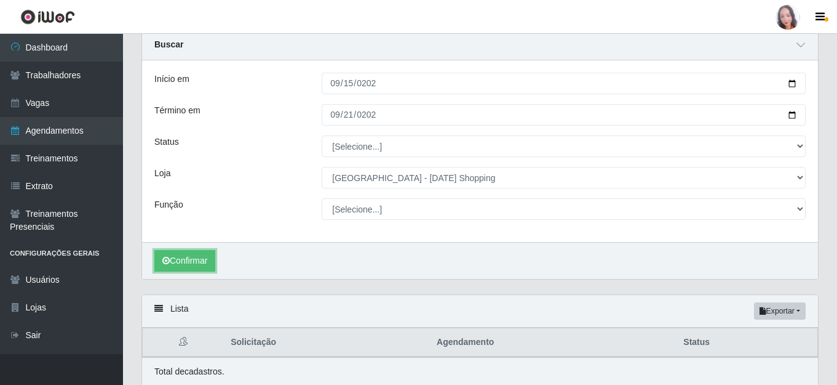
scroll to position [94, 0]
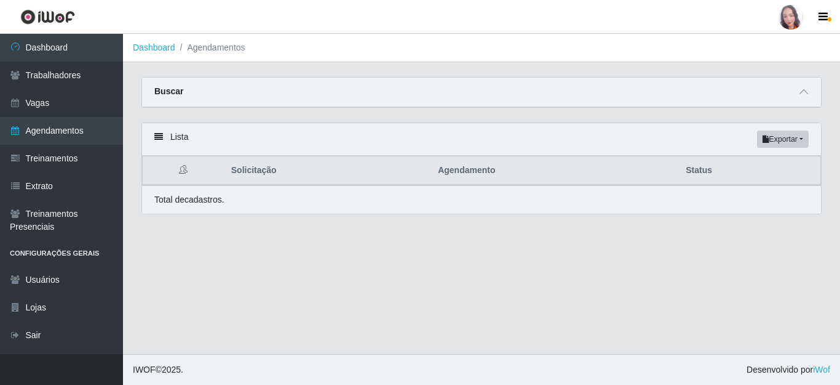
select select "471"
click at [807, 92] on icon at bounding box center [804, 91] width 9 height 9
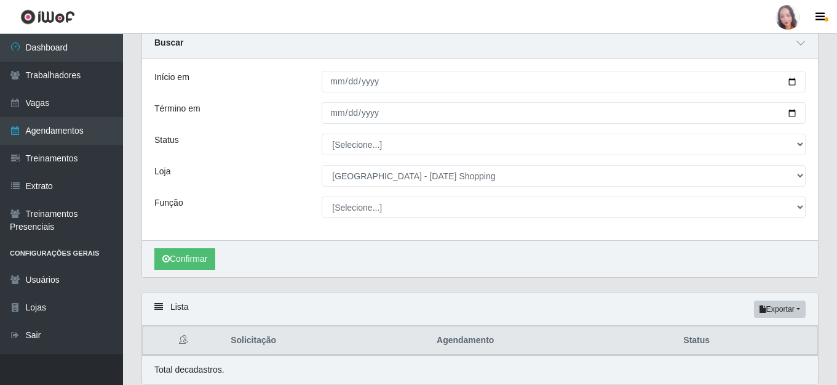
scroll to position [94, 0]
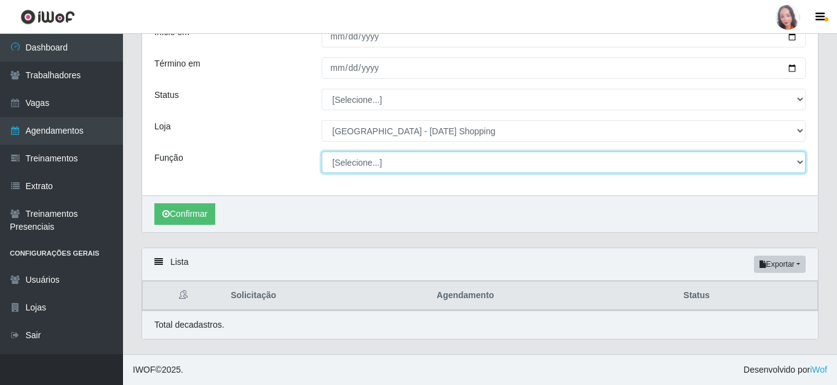
click at [373, 165] on select "[Selecione...] ASG ASG + ASG ++ Assistente de Loja Assistente de Loja + Assiste…" at bounding box center [564, 162] width 484 height 22
click at [375, 164] on select "[Selecione...] ASG ASG + ASG ++ Assistente de Loja Assistente de Loja + Assiste…" at bounding box center [564, 162] width 484 height 22
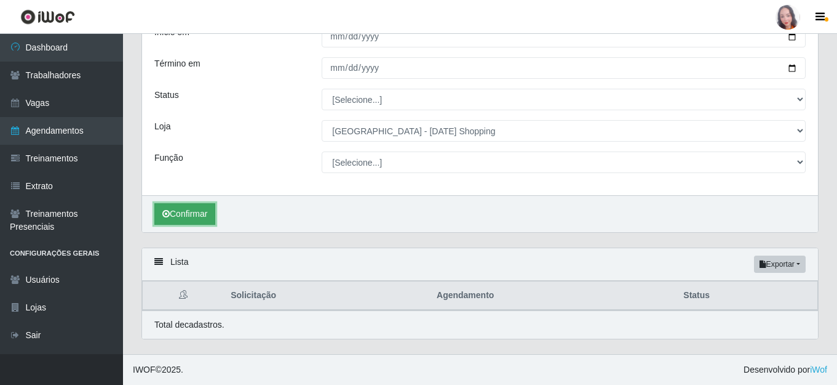
click at [202, 213] on button "Confirmar" at bounding box center [184, 214] width 61 height 22
click at [197, 213] on button "Confirmar" at bounding box center [184, 214] width 61 height 22
click at [784, 268] on button "Exportar" at bounding box center [780, 263] width 52 height 17
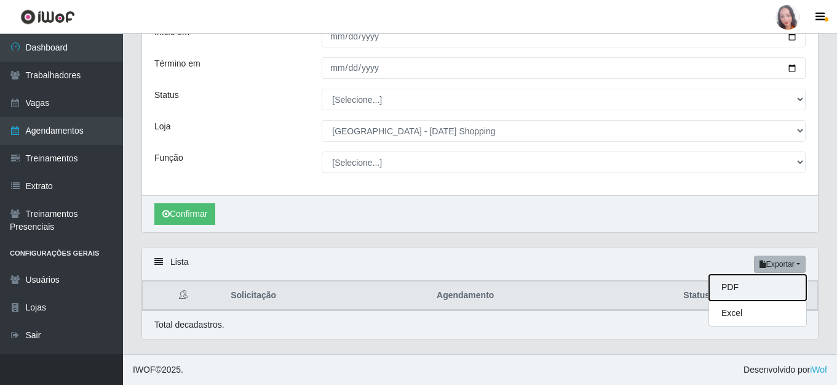
click at [732, 292] on button "PDF" at bounding box center [757, 287] width 97 height 26
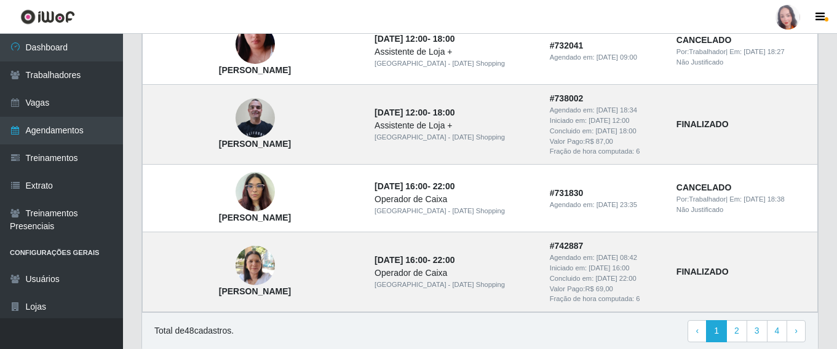
scroll to position [1230, 0]
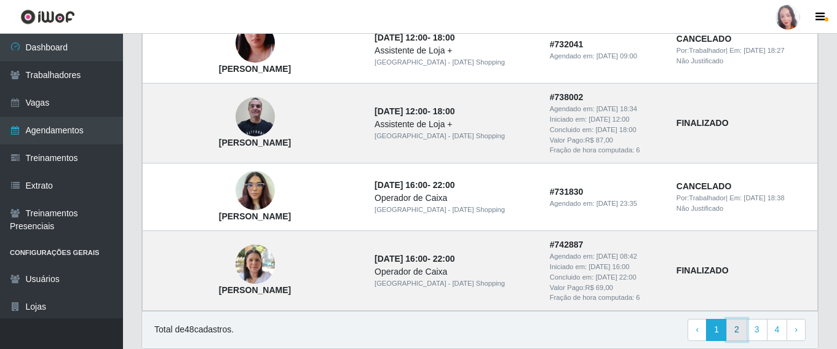
click at [735, 331] on link "2" at bounding box center [737, 330] width 21 height 22
